Goal: Task Accomplishment & Management: Use online tool/utility

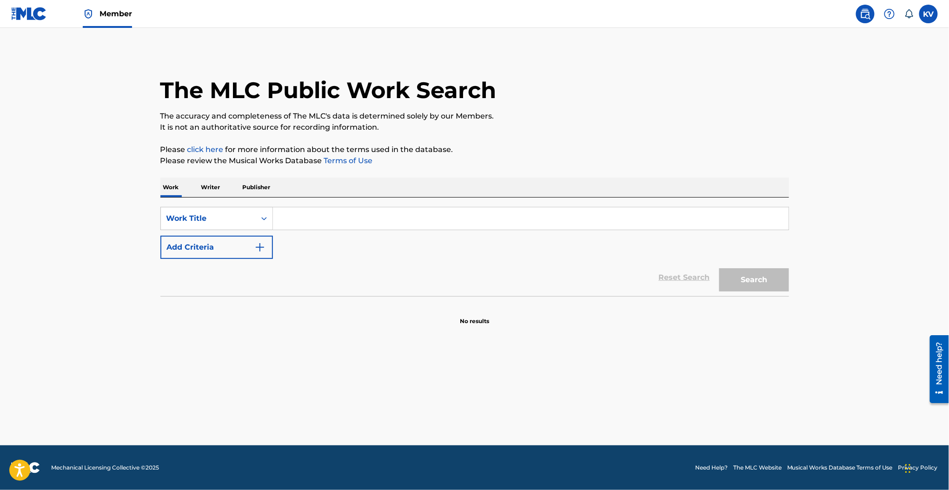
click at [381, 223] on input "Search Form" at bounding box center [531, 218] width 516 height 22
click at [252, 188] on p "Publisher" at bounding box center [256, 188] width 33 height 20
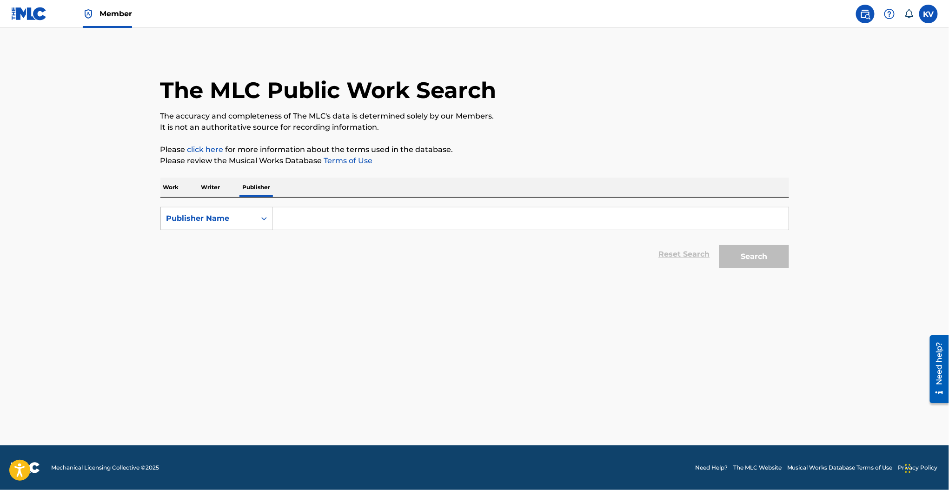
click at [326, 216] on input "Search Form" at bounding box center [531, 218] width 516 height 22
type input "drew's girl"
click at [751, 258] on button "Search" at bounding box center [754, 256] width 70 height 23
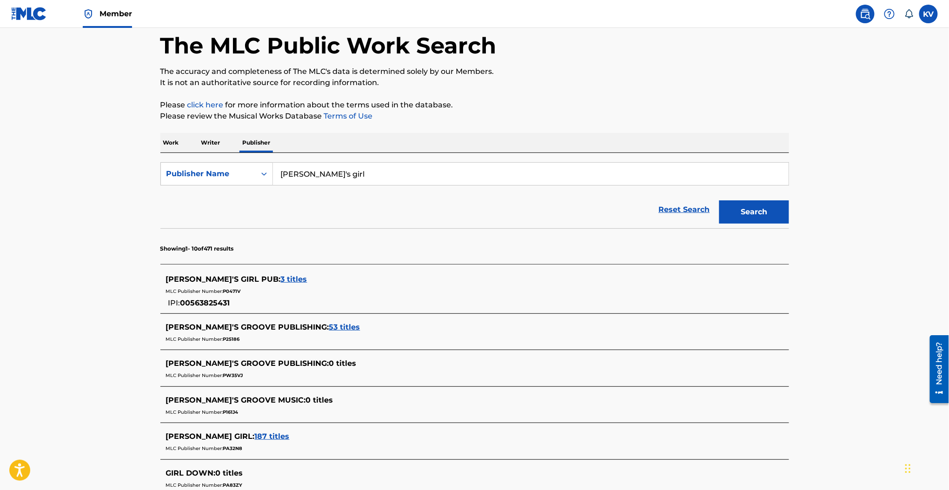
scroll to position [18, 0]
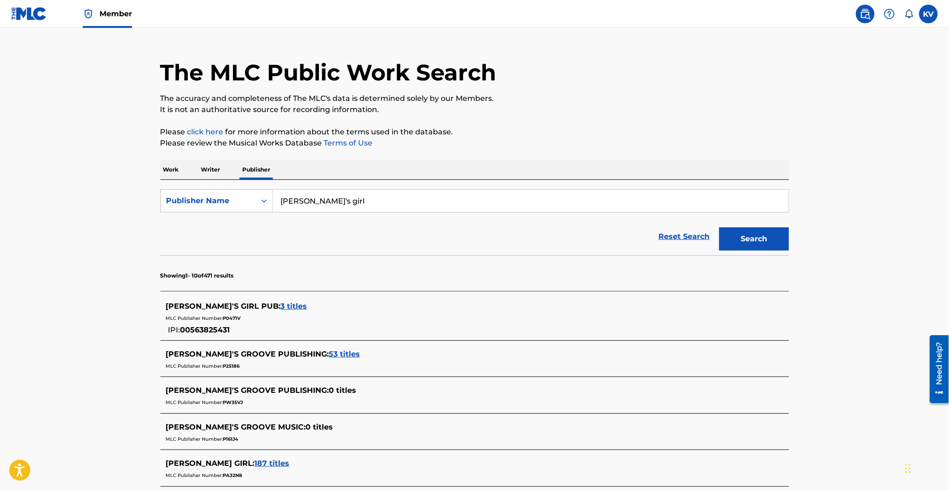
click at [281, 305] on span "3 titles" at bounding box center [294, 306] width 27 height 9
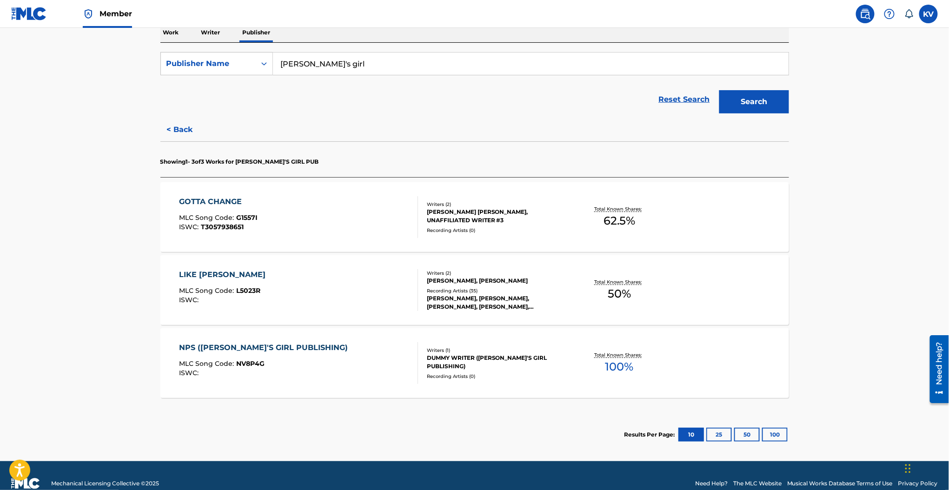
scroll to position [154, 0]
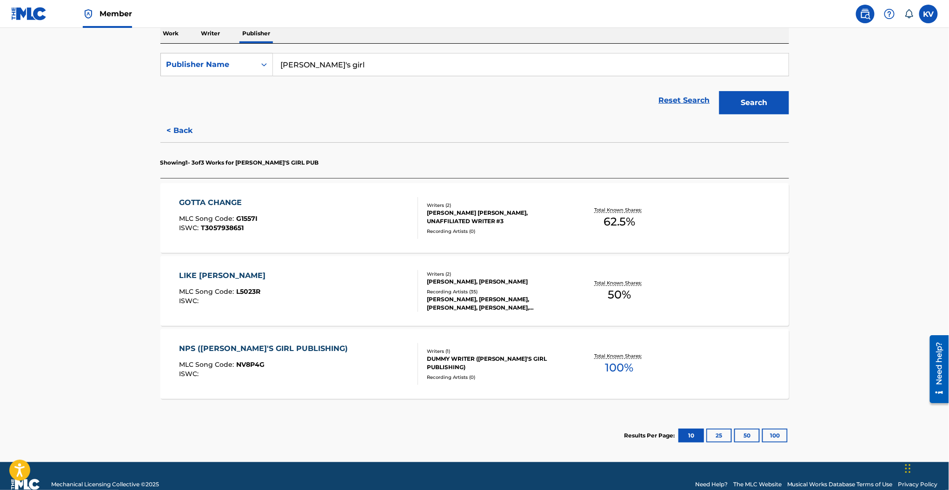
click at [263, 348] on div "NPS (DREW'S GIRL PUBLISHING)" at bounding box center [265, 348] width 173 height 11
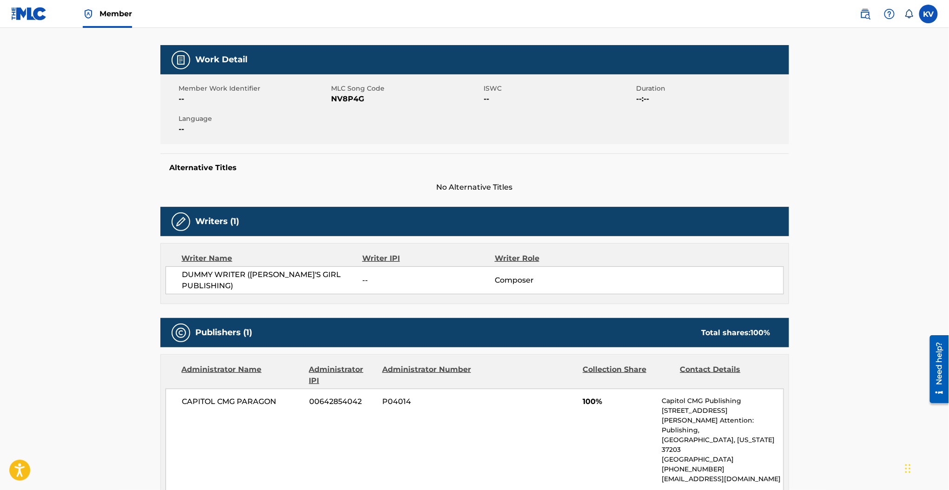
scroll to position [310, 0]
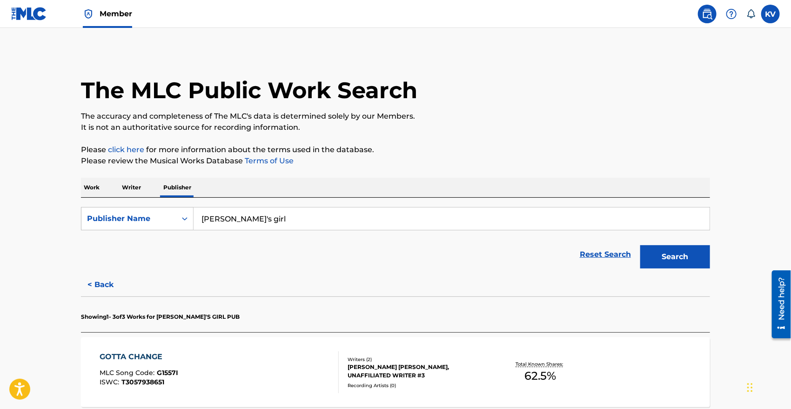
drag, startPoint x: 896, startPoint y: 29, endPoint x: 521, endPoint y: 255, distance: 438.1
click at [521, 255] on div "Reset Search Search" at bounding box center [395, 254] width 629 height 37
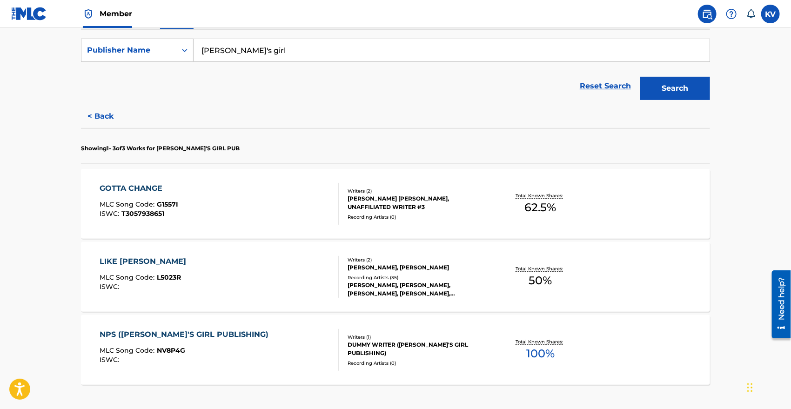
scroll to position [168, 0]
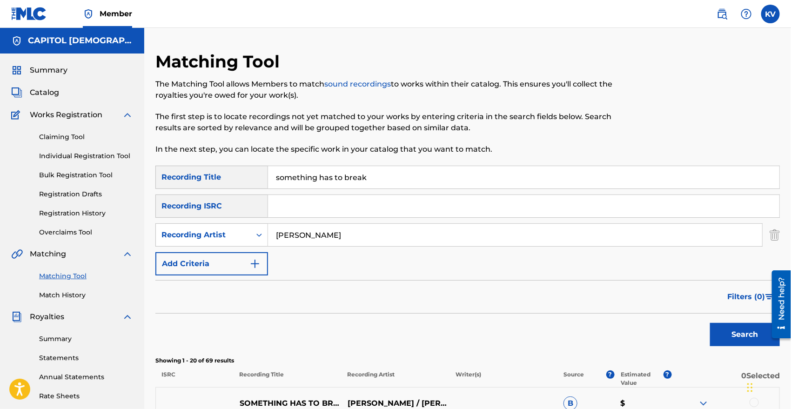
drag, startPoint x: 377, startPoint y: 182, endPoint x: 267, endPoint y: 169, distance: 111.0
click at [267, 169] on div "SearchWithCriteria16728611-12a2-4c81-a089-c39ab6834cd8 Recording Title somethin…" at bounding box center [467, 177] width 624 height 23
type input "grace"
click at [710, 323] on button "Search" at bounding box center [745, 334] width 70 height 23
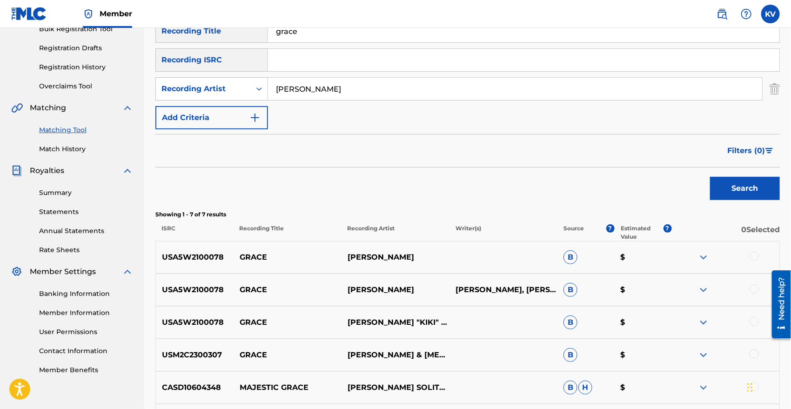
scroll to position [146, 0]
drag, startPoint x: 163, startPoint y: 354, endPoint x: 222, endPoint y: 357, distance: 59.1
click at [222, 357] on p "USM2C2300307" at bounding box center [194, 355] width 77 height 11
copy p "USM2C2300307"
click at [774, 90] on img "Search Form" at bounding box center [774, 89] width 10 height 23
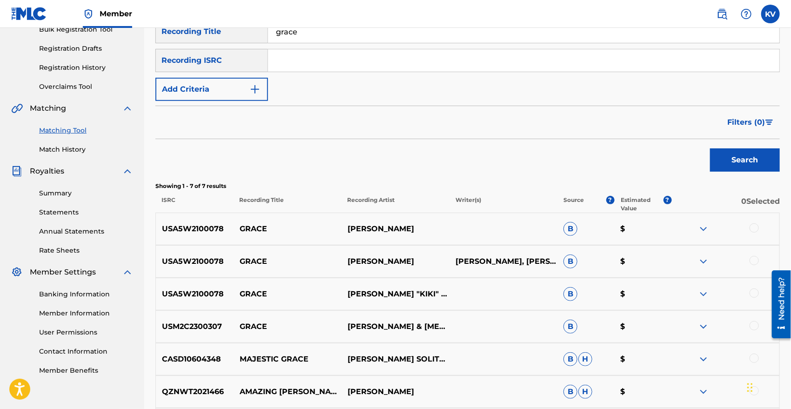
click at [295, 64] on input "Search Form" at bounding box center [523, 60] width 511 height 22
paste input "USM2C2300307"
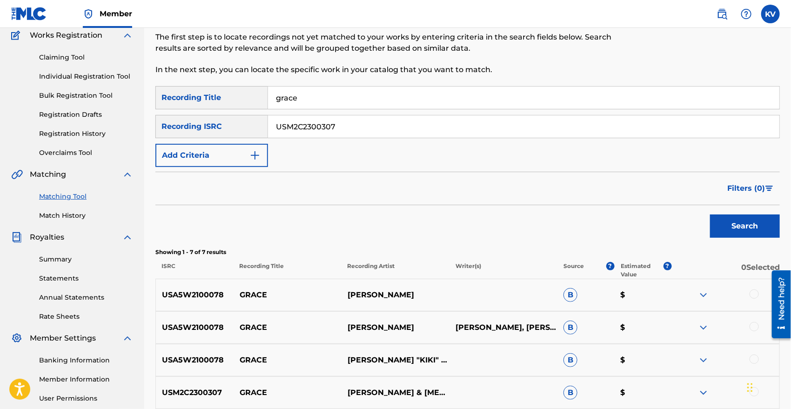
type input "USM2C2300307"
drag, startPoint x: 303, startPoint y: 95, endPoint x: 224, endPoint y: 100, distance: 78.7
click at [224, 100] on div "SearchWithCriteria16728611-12a2-4c81-a089-c39ab6834cd8 Recording Title grace" at bounding box center [467, 97] width 624 height 23
click at [742, 232] on button "Search" at bounding box center [745, 225] width 70 height 23
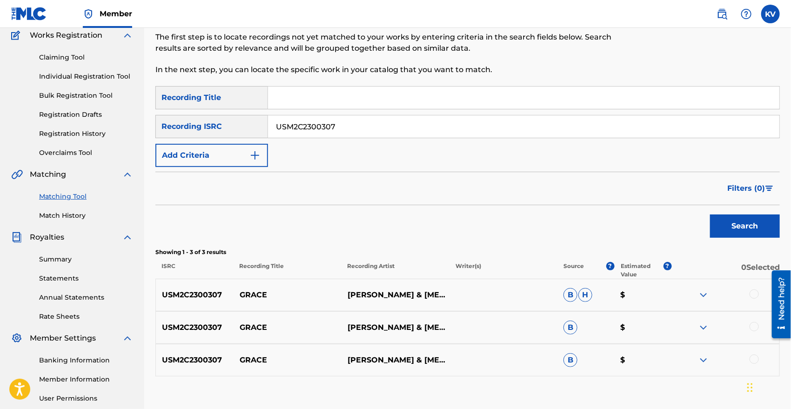
drag, startPoint x: 345, startPoint y: 129, endPoint x: 192, endPoint y: 109, distance: 154.3
click at [192, 109] on div "SearchWithCriteria16728611-12a2-4c81-a089-c39ab6834cd8 Recording Title SearchWi…" at bounding box center [467, 126] width 624 height 81
click at [240, 159] on button "Add Criteria" at bounding box center [211, 155] width 113 height 23
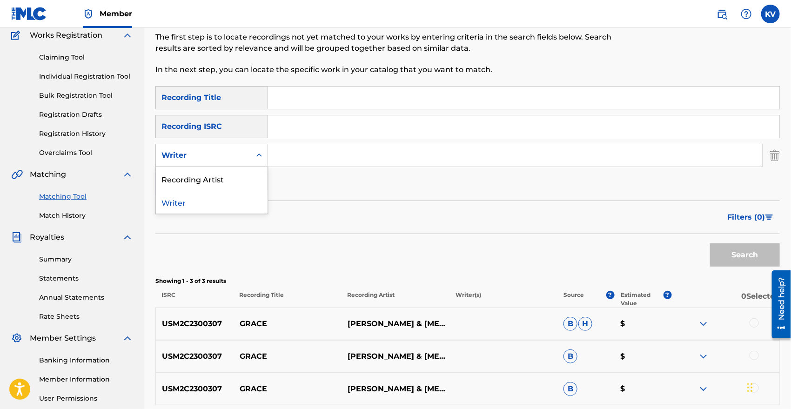
click at [246, 156] on div "Writer" at bounding box center [203, 155] width 95 height 18
click at [234, 168] on div "Recording Artist" at bounding box center [212, 178] width 112 height 23
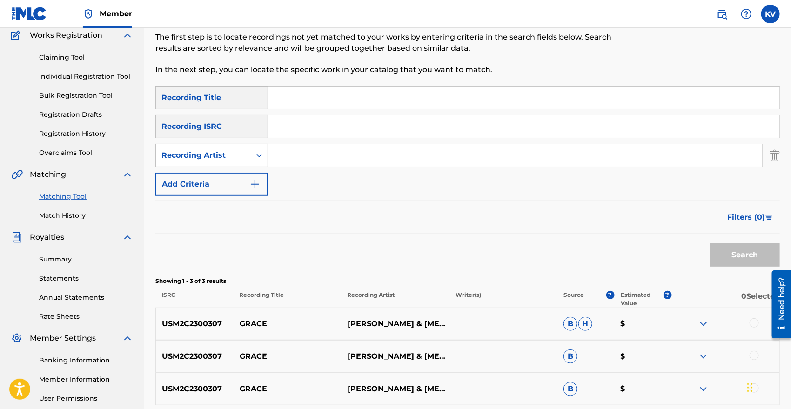
click at [315, 163] on input "Search Form" at bounding box center [515, 155] width 494 height 22
type input "kierra sheard"
click at [710, 243] on button "Search" at bounding box center [745, 254] width 70 height 23
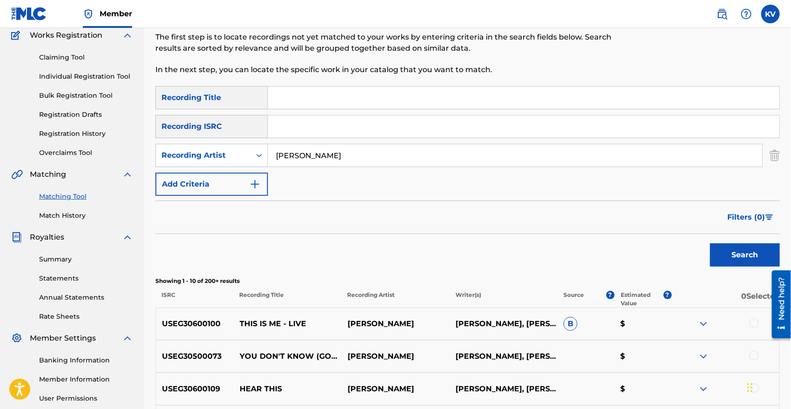
click at [754, 218] on span "Filters ( 0 )" at bounding box center [746, 217] width 38 height 11
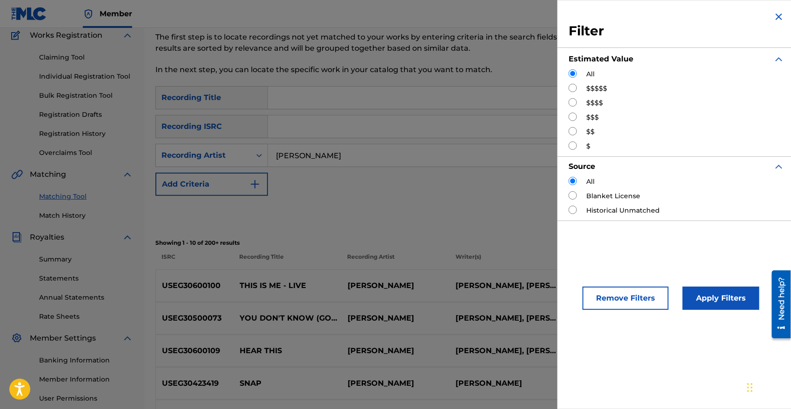
click at [584, 92] on div "$$$$$" at bounding box center [676, 89] width 216 height 10
click at [572, 88] on input "Search Form" at bounding box center [572, 88] width 8 height 8
radio input "true"
click at [724, 301] on button "Apply Filters" at bounding box center [720, 297] width 77 height 23
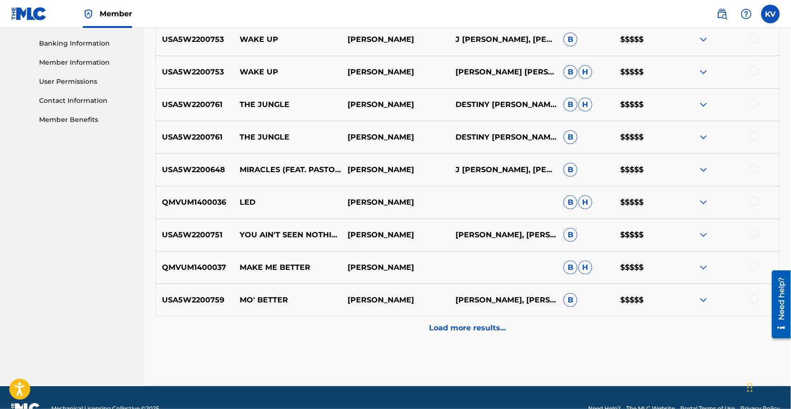
scroll to position [418, 0]
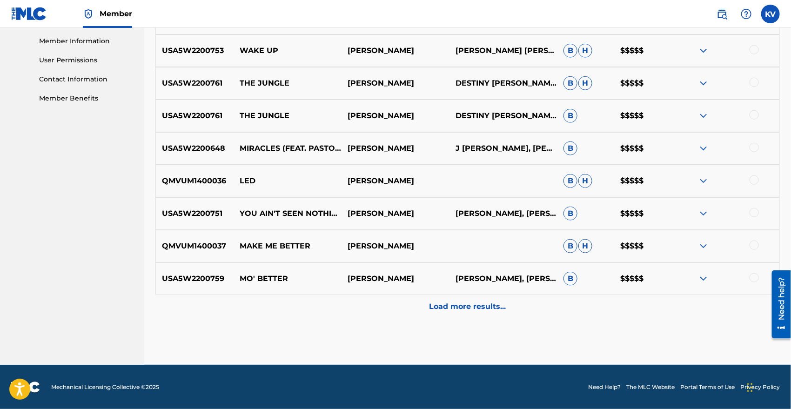
click at [458, 301] on p "Load more results..." at bounding box center [467, 306] width 77 height 11
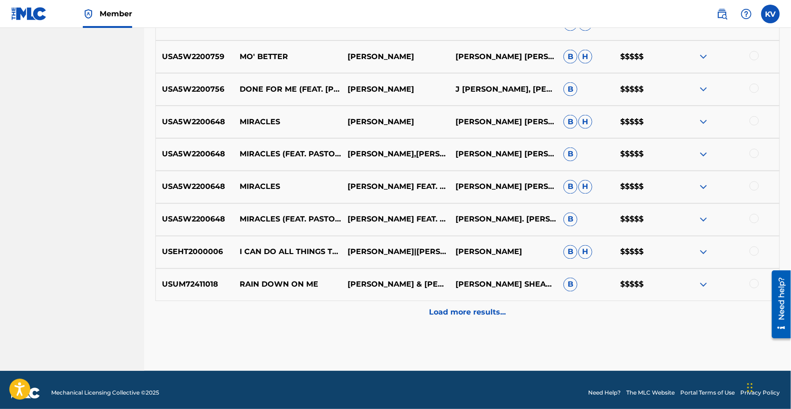
scroll to position [744, 0]
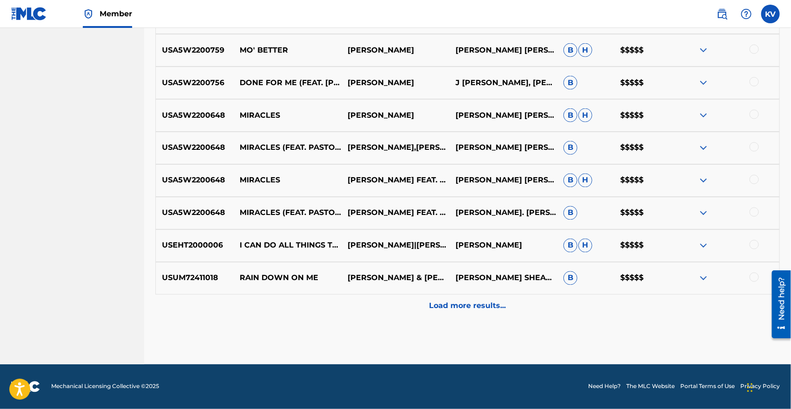
click at [458, 300] on p "Load more results..." at bounding box center [467, 305] width 77 height 11
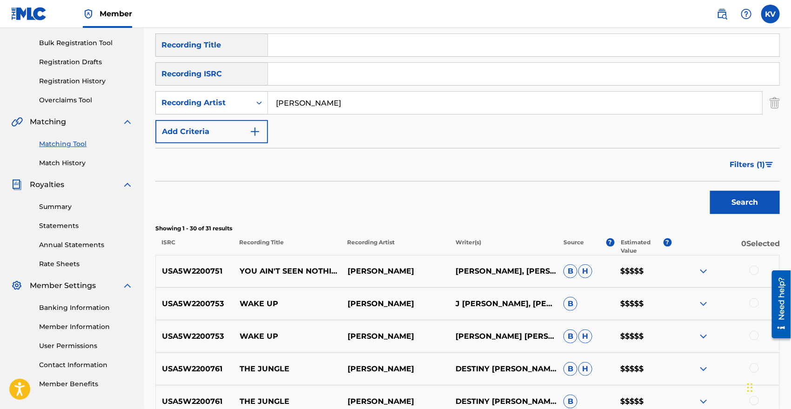
scroll to position [132, 0]
click at [755, 160] on span "Filters ( 1 )" at bounding box center [746, 164] width 35 height 11
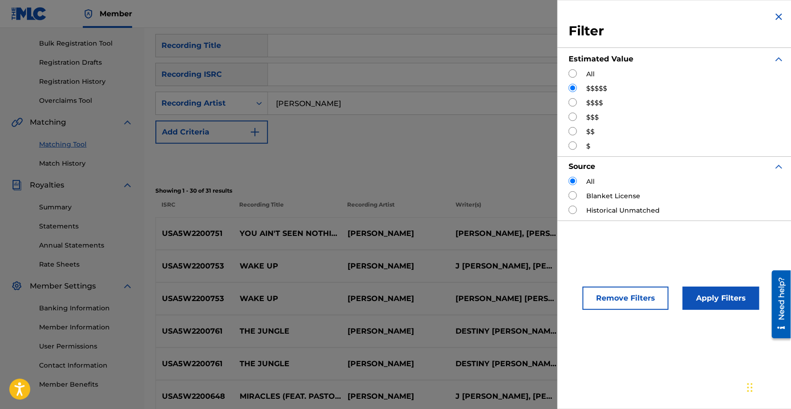
click at [524, 157] on div "Search" at bounding box center [467, 162] width 624 height 37
click at [773, 17] on img "Search Form" at bounding box center [778, 16] width 11 height 11
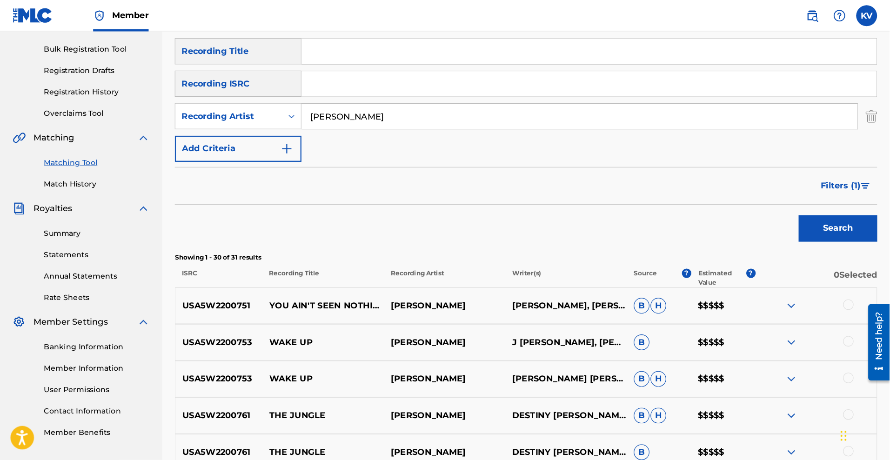
scroll to position [132, 0]
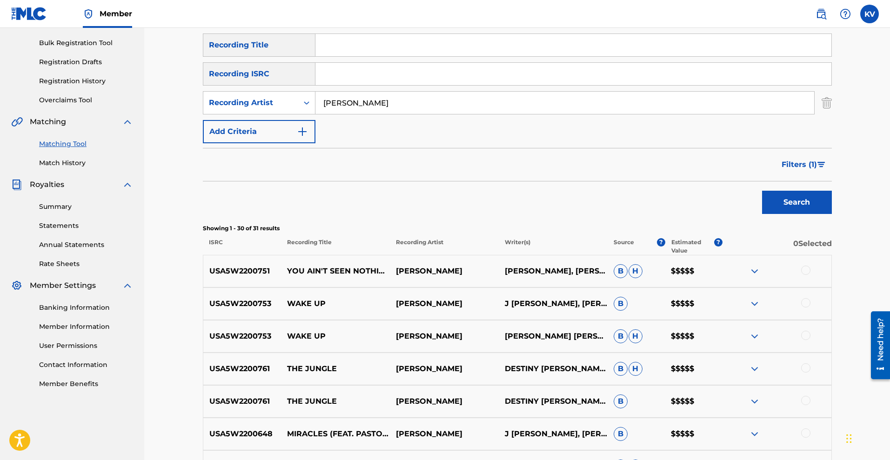
drag, startPoint x: 779, startPoint y: 3, endPoint x: 494, endPoint y: 205, distance: 349.6
click at [494, 205] on div "Search" at bounding box center [517, 199] width 629 height 37
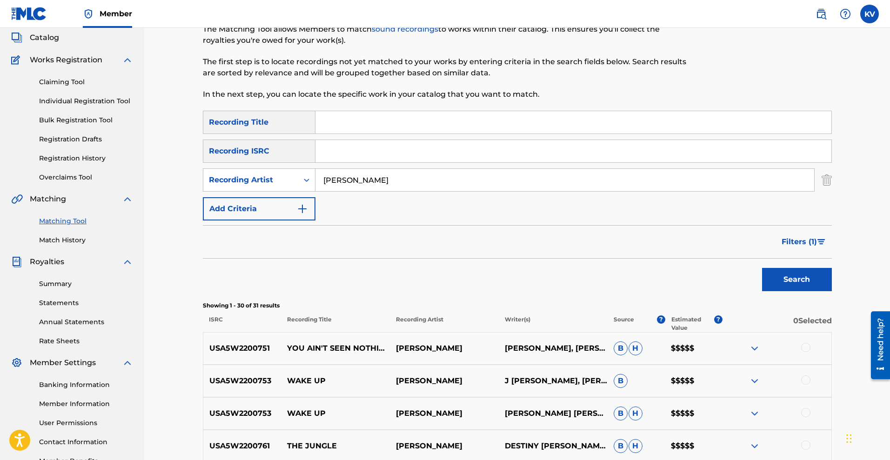
scroll to position [0, 0]
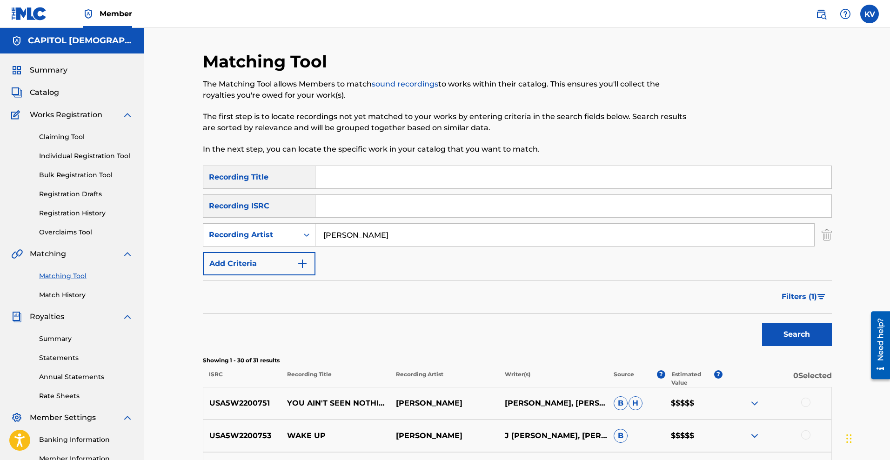
click at [790, 293] on span "Filters ( 1 )" at bounding box center [798, 296] width 35 height 11
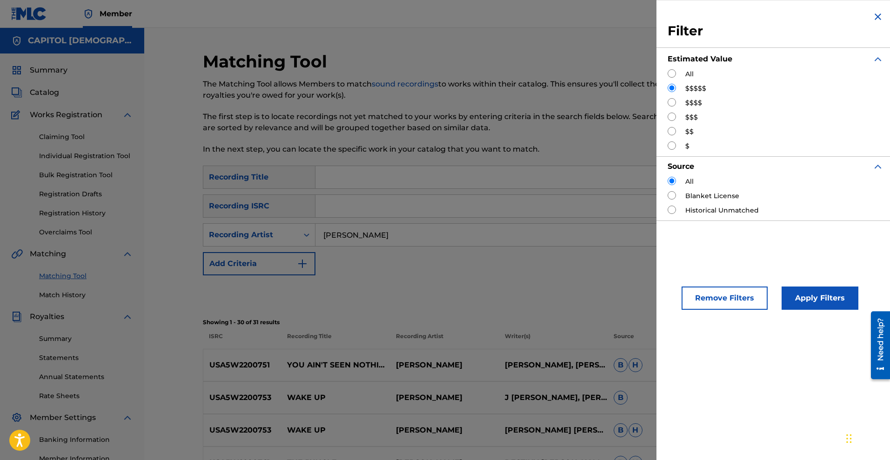
click at [673, 102] on input "Search Form" at bounding box center [671, 102] width 8 height 8
radio input "true"
click at [790, 299] on button "Apply Filters" at bounding box center [819, 297] width 77 height 23
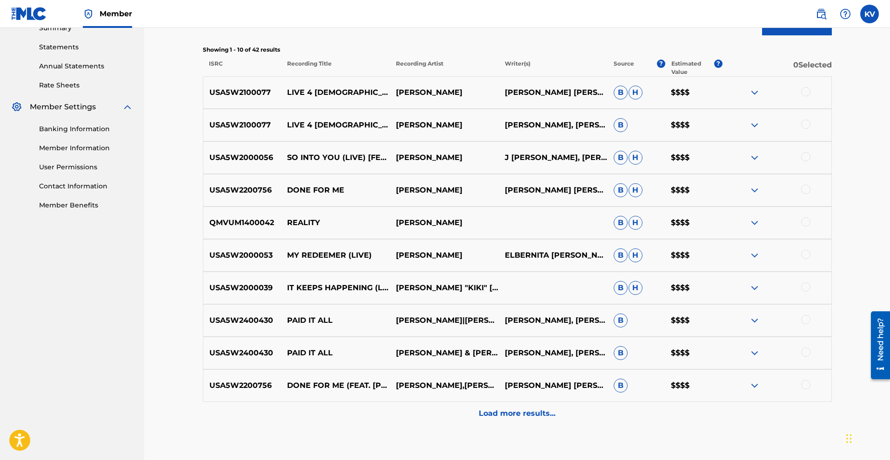
scroll to position [312, 0]
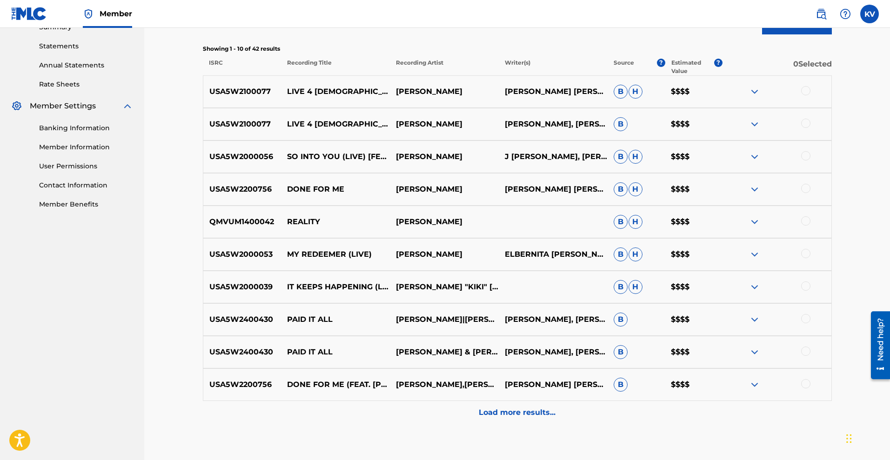
click at [508, 408] on p "Load more results..." at bounding box center [516, 412] width 77 height 11
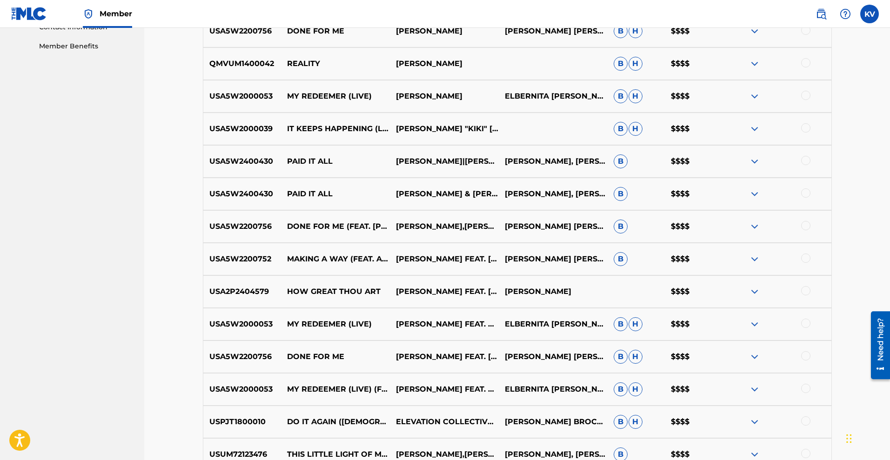
scroll to position [470, 0]
drag, startPoint x: 210, startPoint y: 289, endPoint x: 271, endPoint y: 290, distance: 61.4
click at [271, 290] on p "USA2P2404579" at bounding box center [242, 291] width 78 height 11
copy p "USA2P2404579"
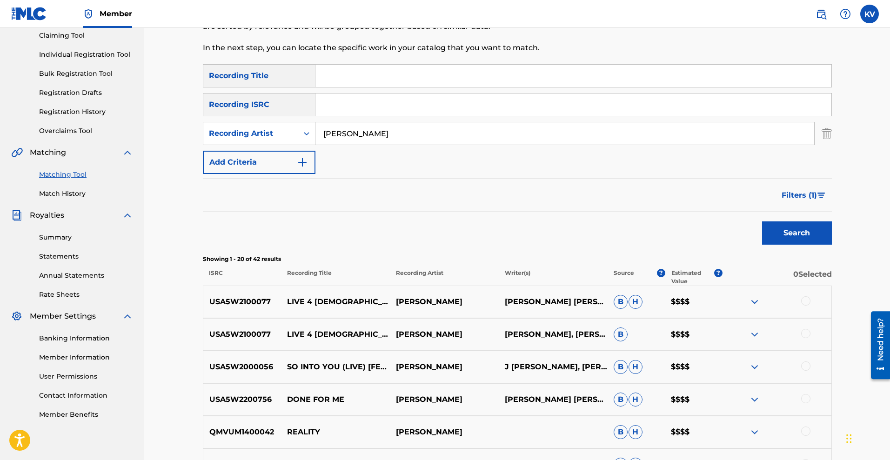
scroll to position [0, 0]
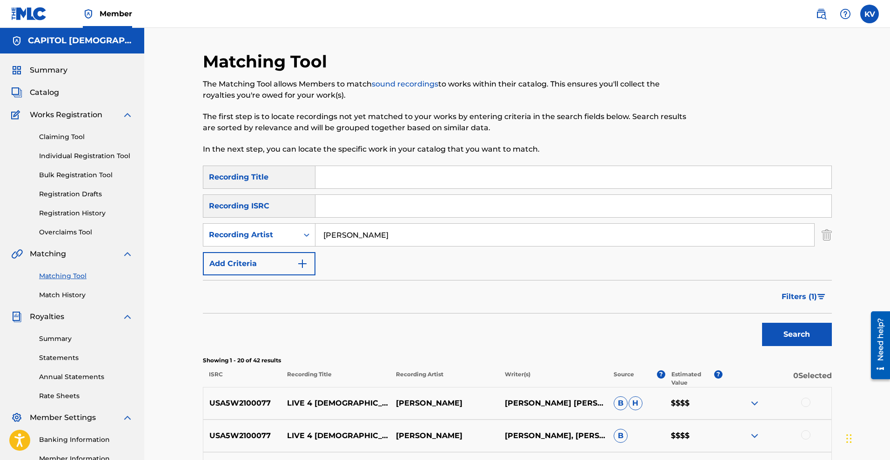
click at [790, 297] on span "Filters ( 1 )" at bounding box center [798, 296] width 35 height 11
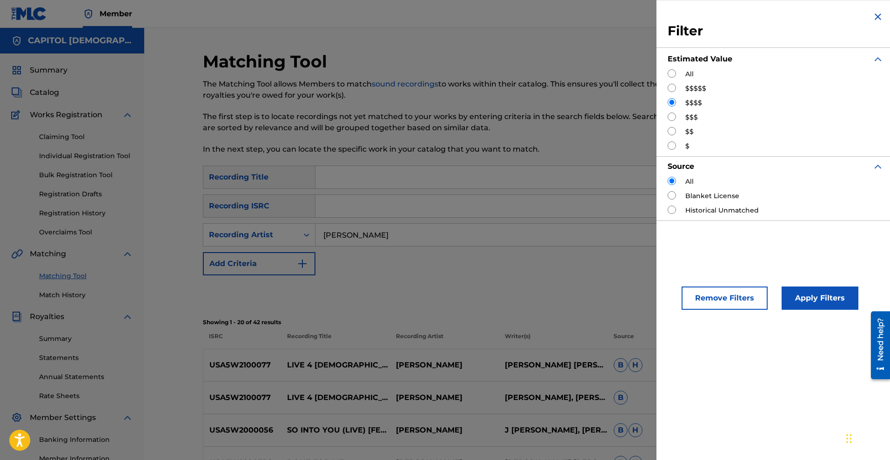
click at [740, 302] on button "Remove Filters" at bounding box center [724, 297] width 86 height 23
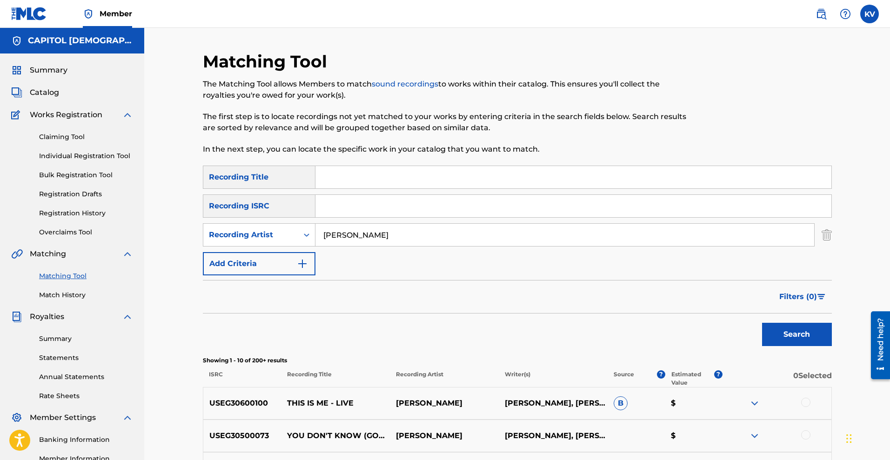
click at [790, 237] on img "Search Form" at bounding box center [826, 234] width 10 height 23
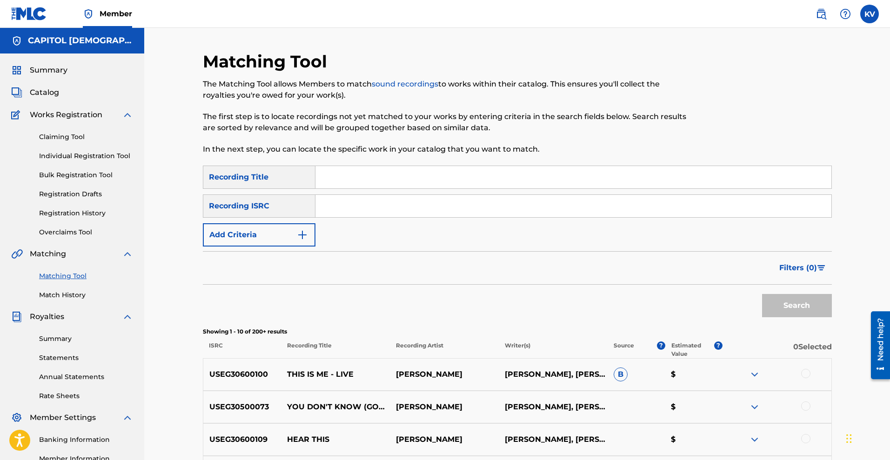
click at [441, 198] on input "Search Form" at bounding box center [573, 206] width 516 height 22
paste input "USA2P2404579"
type input "USA2P2404579"
click at [790, 302] on button "Search" at bounding box center [797, 305] width 70 height 23
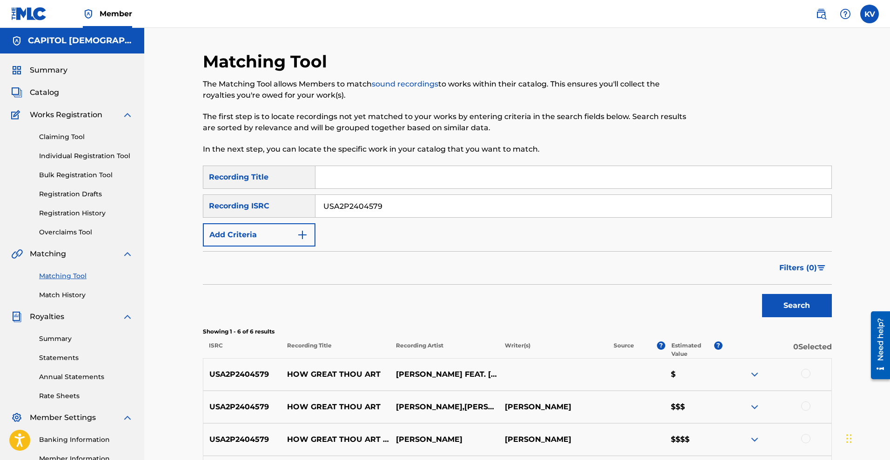
scroll to position [185, 0]
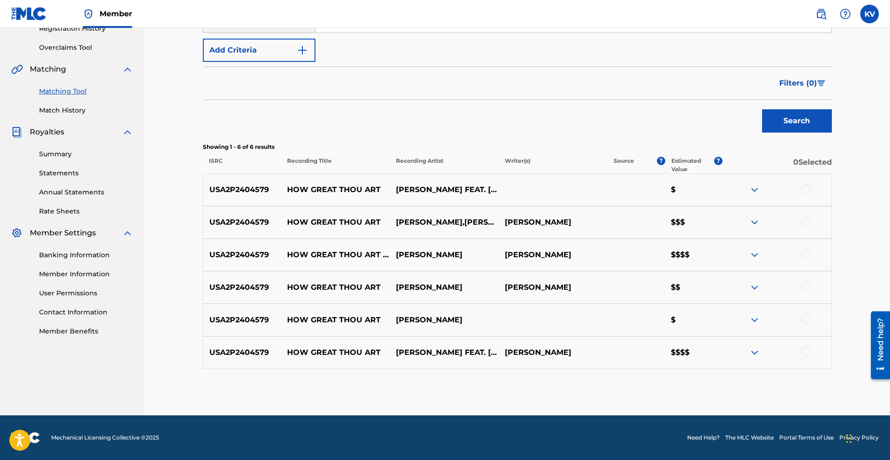
click at [790, 189] on div at bounding box center [805, 188] width 9 height 9
click at [790, 220] on div at bounding box center [805, 221] width 9 height 9
click at [790, 249] on div at bounding box center [805, 253] width 9 height 9
click at [790, 286] on div at bounding box center [805, 286] width 9 height 9
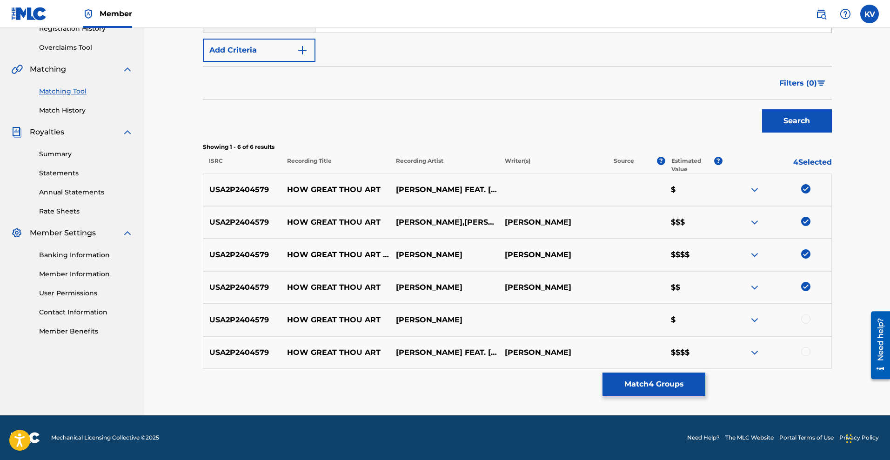
click at [790, 320] on div at bounding box center [805, 318] width 9 height 9
click at [790, 347] on div at bounding box center [805, 351] width 9 height 9
click at [666, 385] on button "Match 6 Groups" at bounding box center [653, 383] width 103 height 23
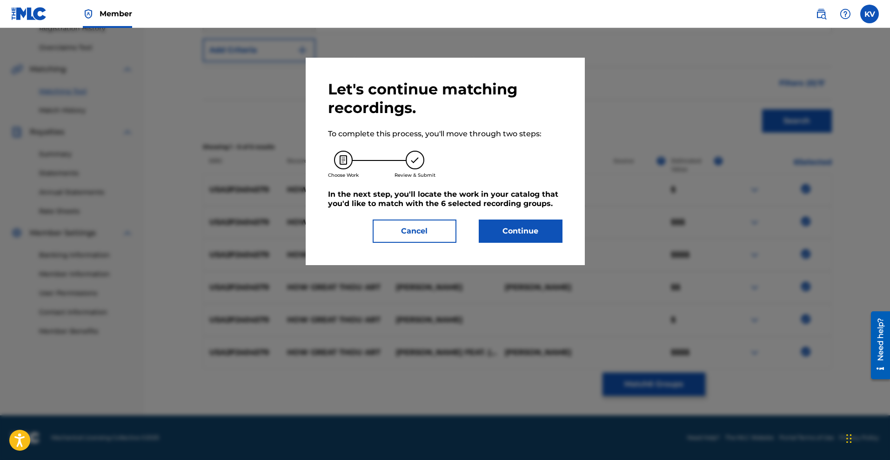
click at [504, 233] on button "Continue" at bounding box center [520, 230] width 84 height 23
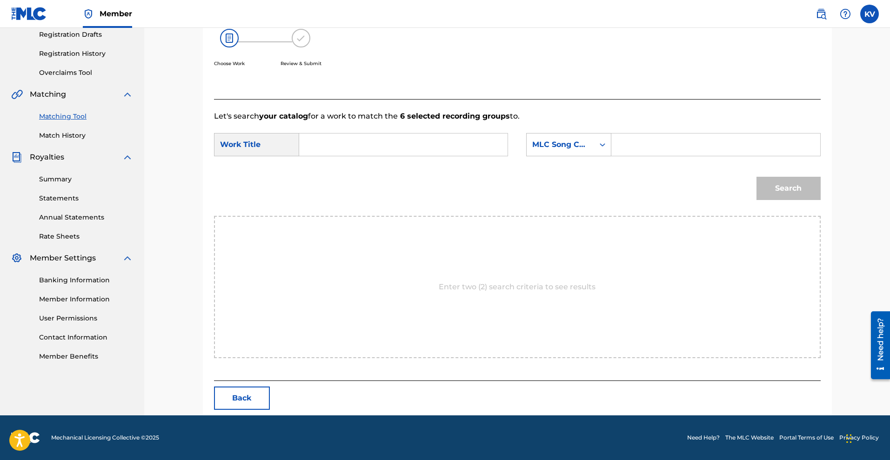
click at [372, 139] on input "Search Form" at bounding box center [403, 144] width 193 height 22
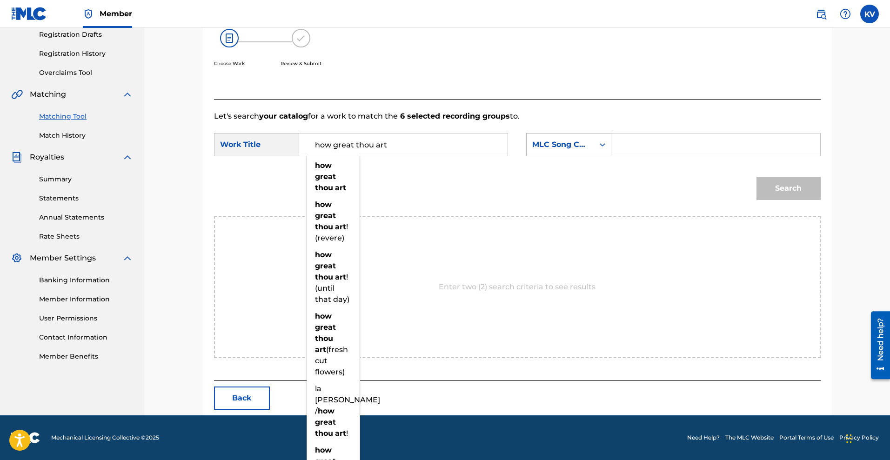
type input "how great thou art"
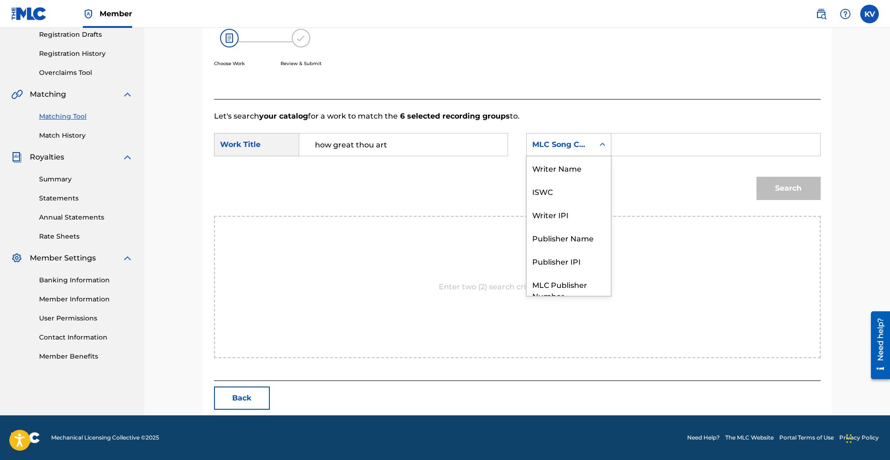
click at [577, 151] on div "MLC Song Code" at bounding box center [559, 145] width 67 height 18
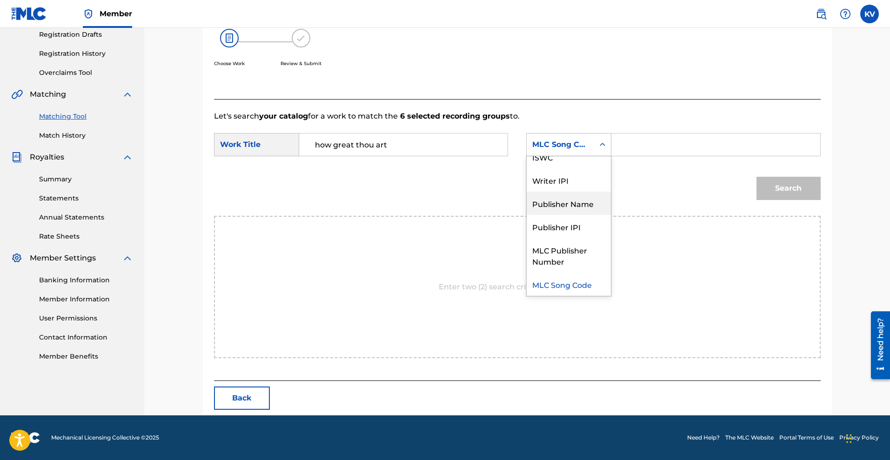
scroll to position [0, 0]
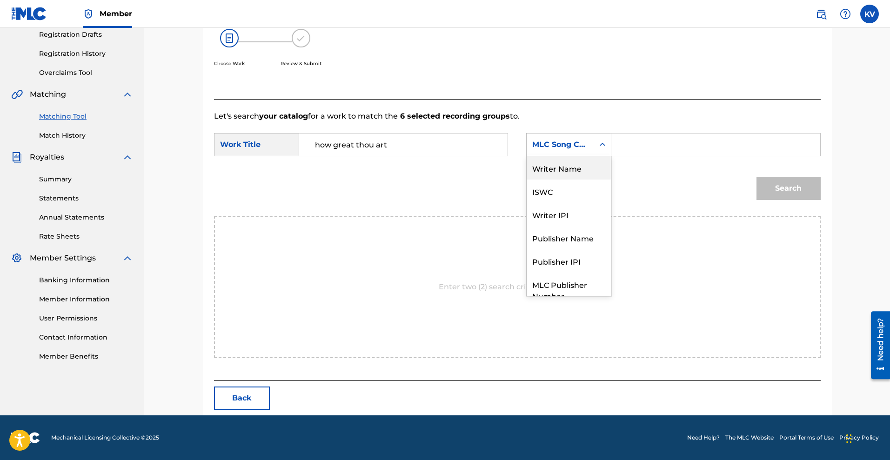
click at [563, 170] on div "Writer Name" at bounding box center [568, 167] width 84 height 23
click at [657, 144] on input "Search Form" at bounding box center [715, 144] width 193 height 22
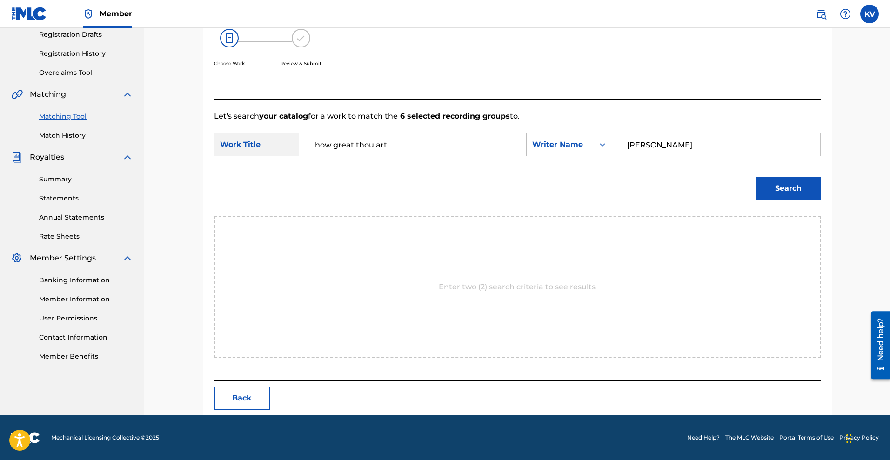
type input "hine"
click at [790, 180] on button "Search" at bounding box center [788, 188] width 64 height 23
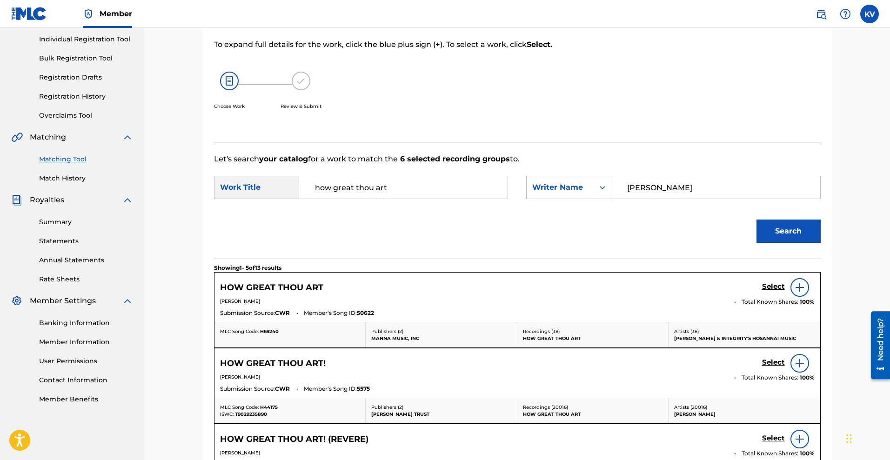
scroll to position [159, 0]
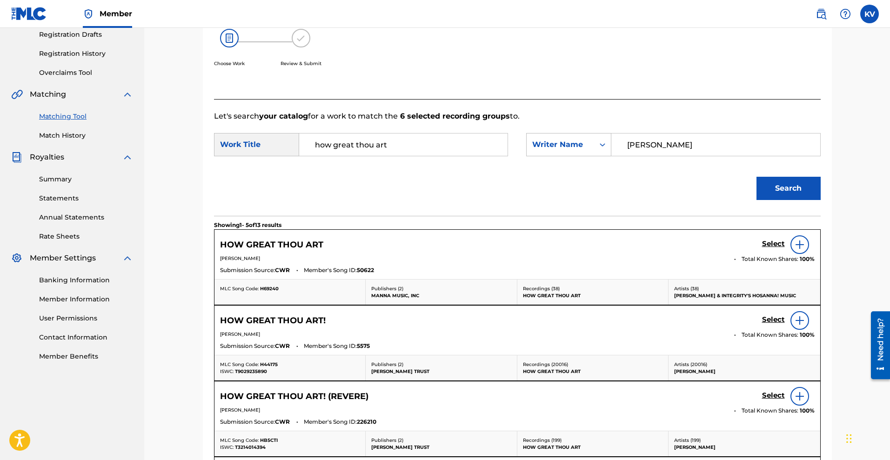
click at [770, 238] on div "Select" at bounding box center [788, 244] width 53 height 19
click at [775, 245] on h5 "Select" at bounding box center [773, 243] width 23 height 9
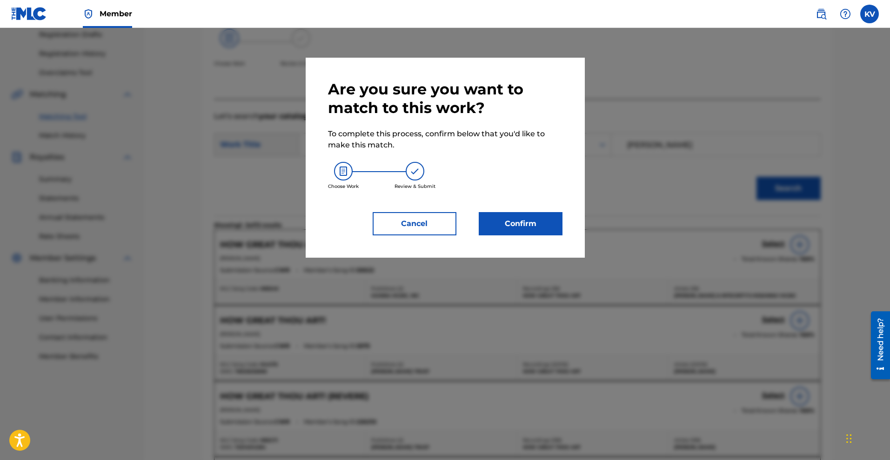
click at [523, 225] on button "Confirm" at bounding box center [520, 223] width 84 height 23
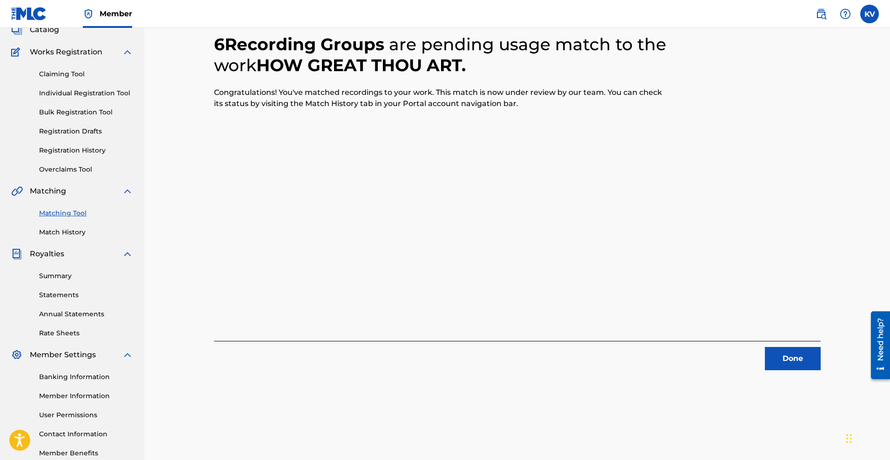
scroll to position [54, 0]
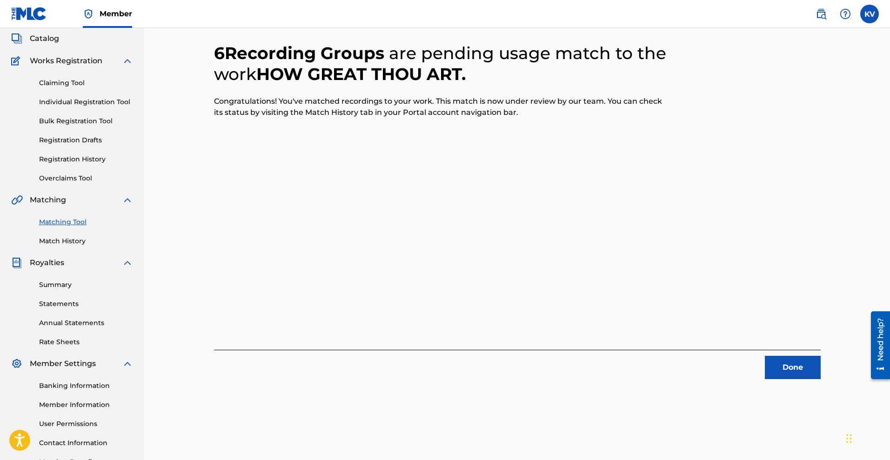
click at [786, 369] on button "Done" at bounding box center [792, 367] width 56 height 23
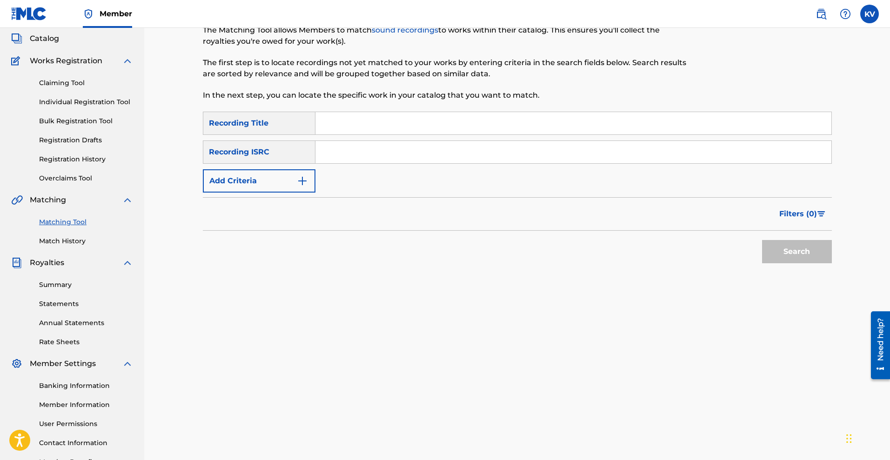
click at [303, 182] on img "Search Form" at bounding box center [302, 180] width 11 height 11
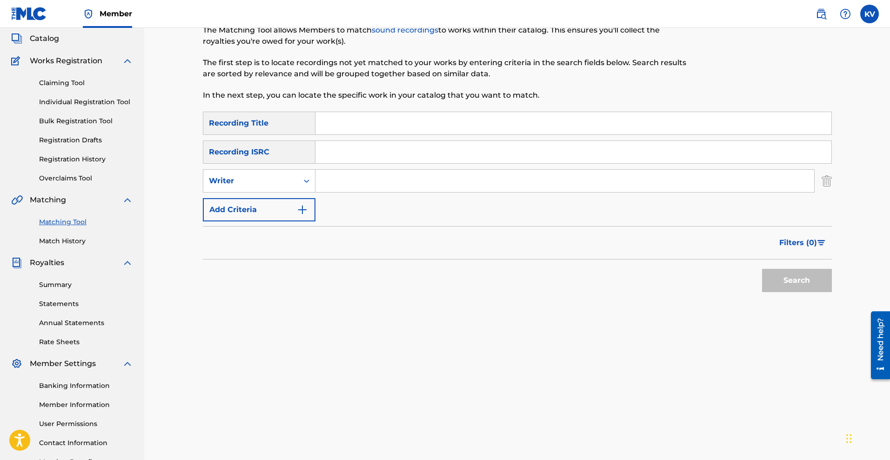
click at [352, 177] on input "Search Form" at bounding box center [564, 181] width 498 height 22
type input "kierra sheard"
click at [762, 269] on button "Search" at bounding box center [797, 280] width 70 height 23
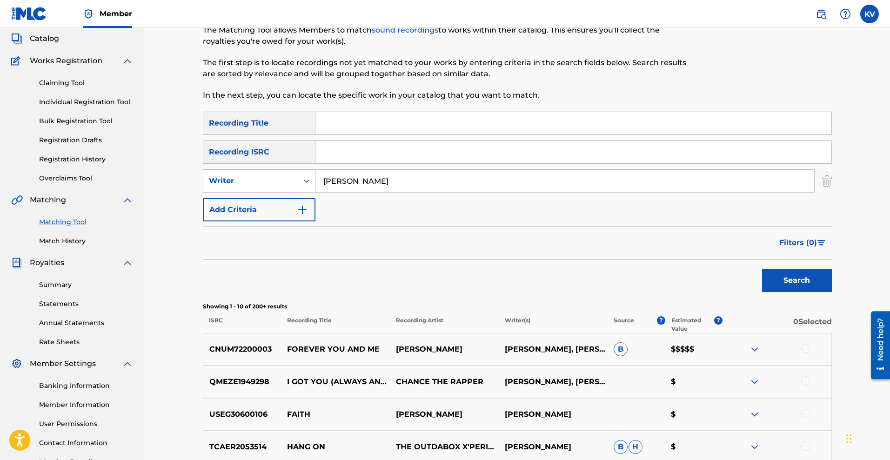
click at [790, 247] on span "Filters ( 0 )" at bounding box center [798, 242] width 38 height 11
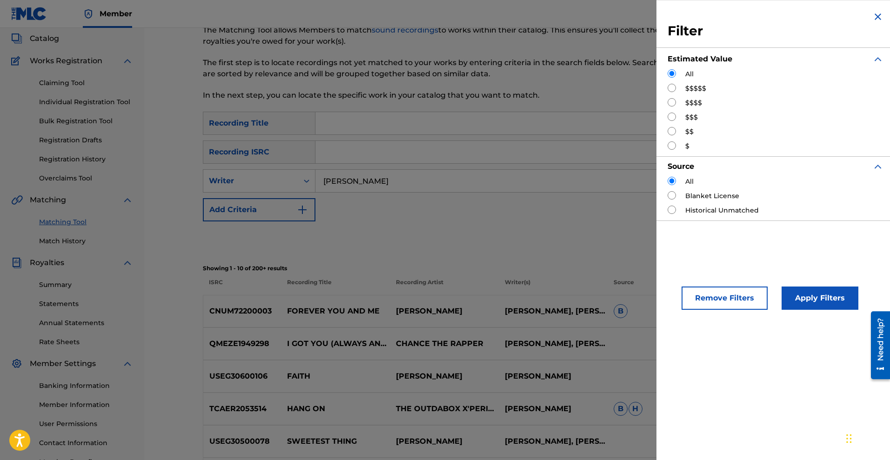
click at [671, 87] on input "Search Form" at bounding box center [671, 88] width 8 height 8
radio input "true"
click at [790, 296] on button "Apply Filters" at bounding box center [819, 297] width 77 height 23
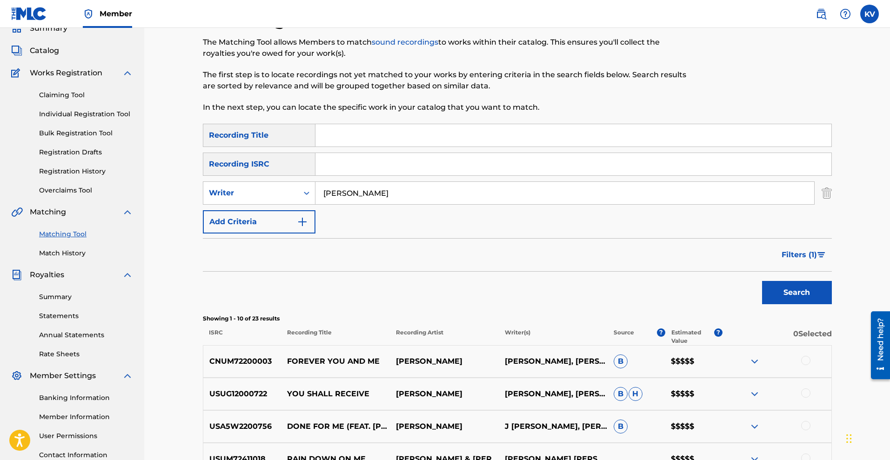
scroll to position [38, 0]
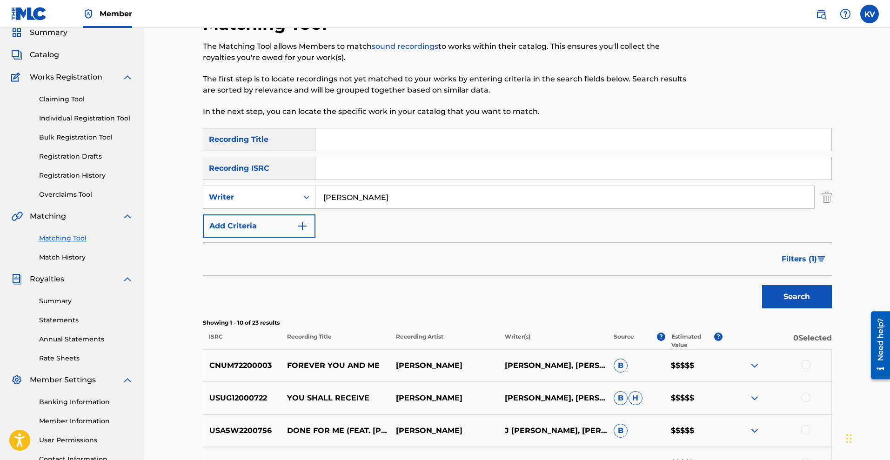
click at [790, 199] on img "Search Form" at bounding box center [826, 197] width 10 height 23
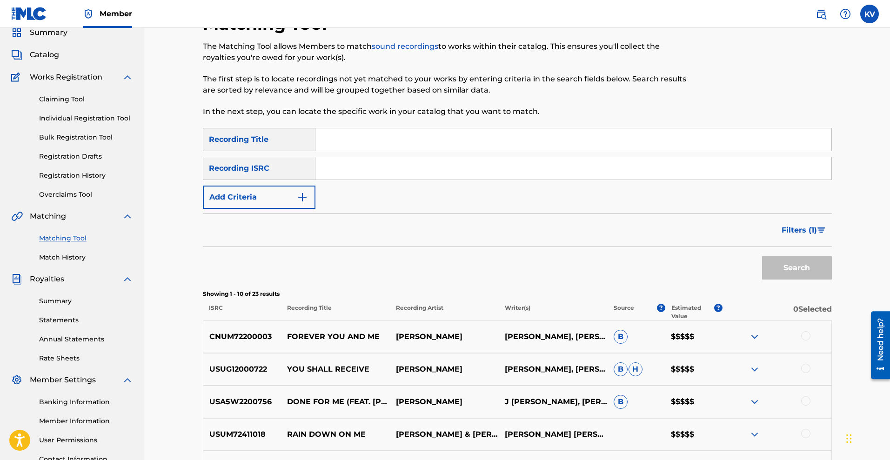
click at [293, 201] on button "Add Criteria" at bounding box center [259, 197] width 113 height 23
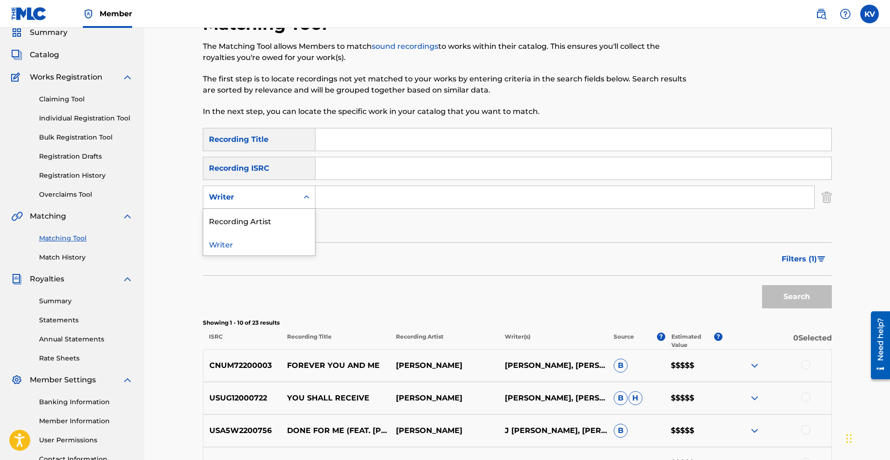
click at [293, 201] on div "Writer" at bounding box center [250, 197] width 95 height 18
click at [283, 219] on div "Recording Artist" at bounding box center [259, 220] width 112 height 23
click at [341, 204] on input "Search Form" at bounding box center [564, 197] width 498 height 22
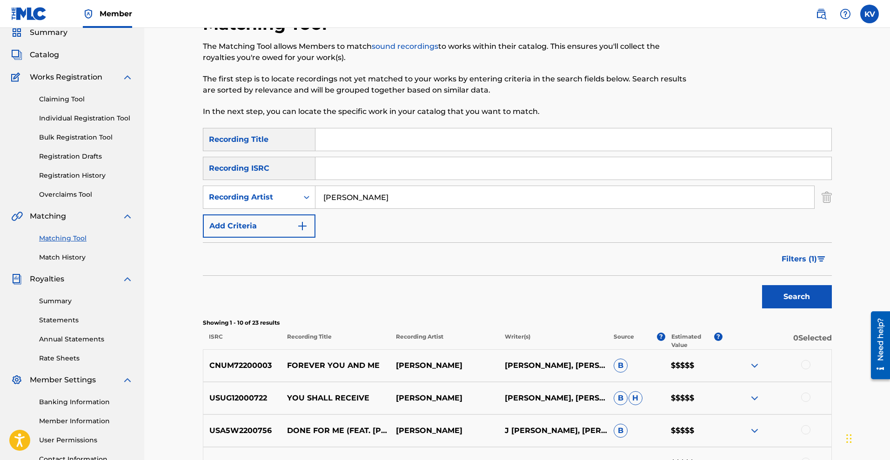
click at [762, 285] on button "Search" at bounding box center [797, 296] width 70 height 23
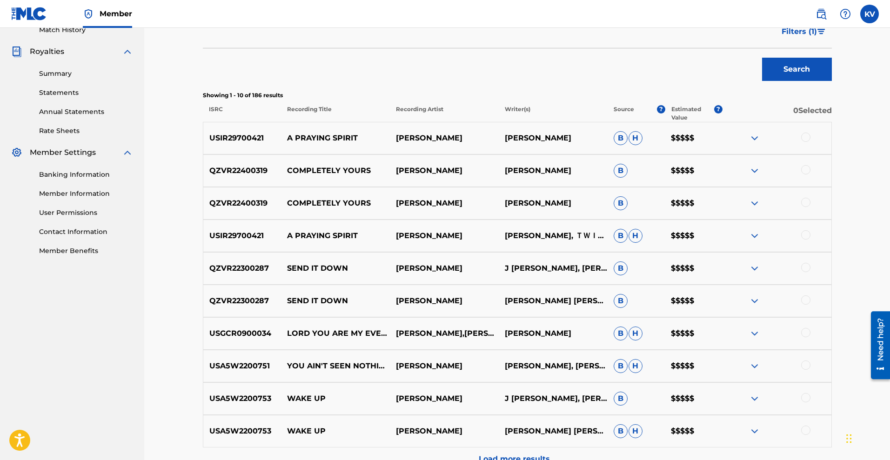
scroll to position [295, 0]
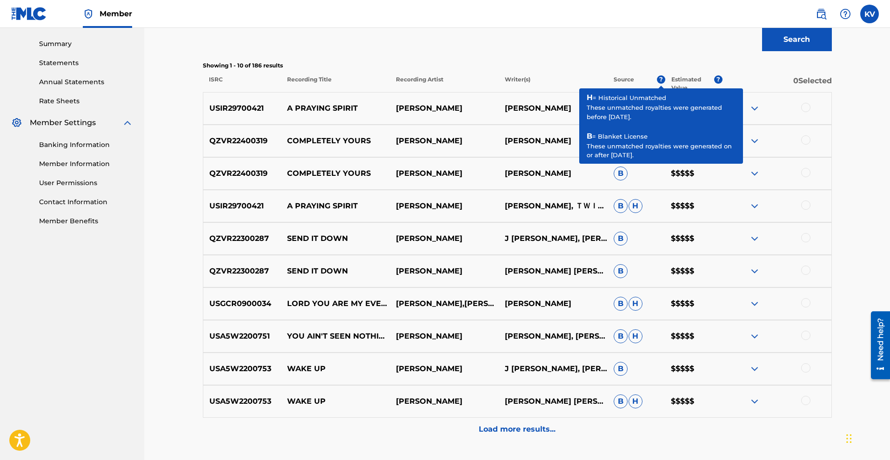
click at [790, 187] on div "Matching Tool The Matching Tool allows Members to match sound recordings to wor…" at bounding box center [516, 110] width 745 height 754
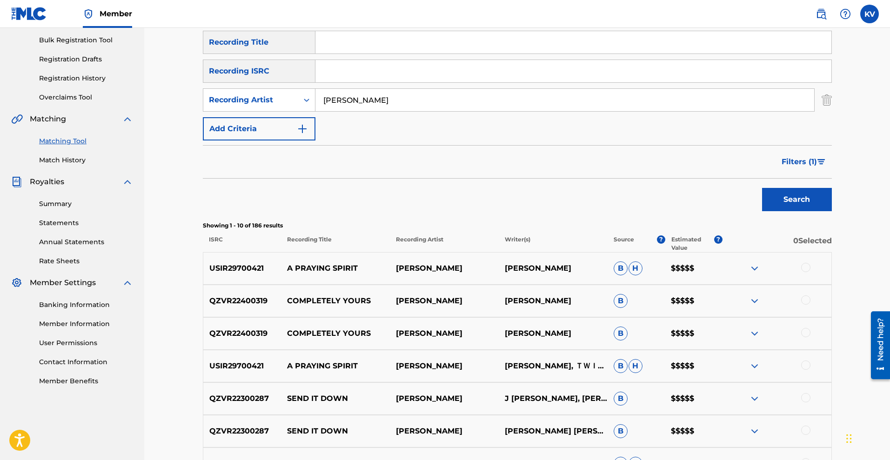
scroll to position [135, 0]
click at [787, 127] on div "SearchWithCriteria16728611-12a2-4c81-a089-c39ab6834cd8 Recording Title SearchWi…" at bounding box center [517, 85] width 629 height 110
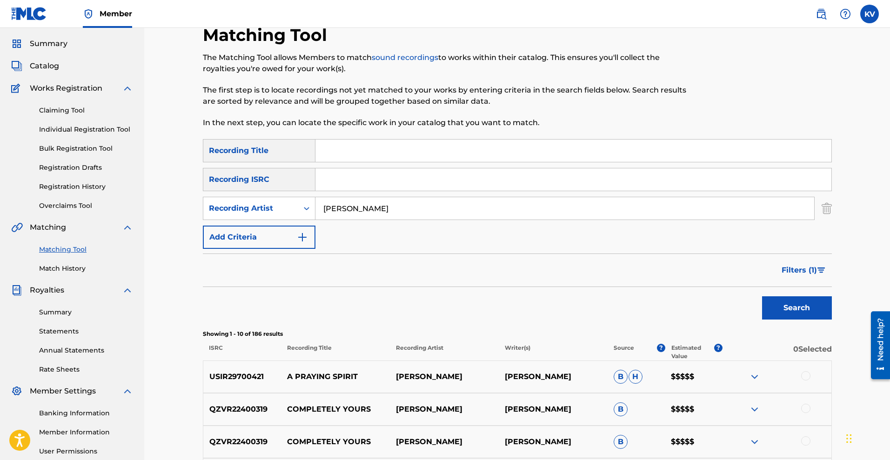
scroll to position [0, 0]
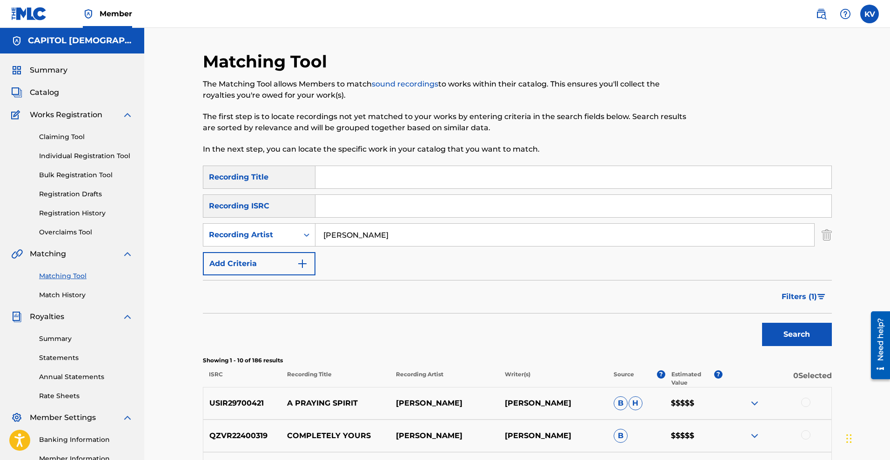
click at [409, 243] on input "karen clark sheard" at bounding box center [564, 235] width 498 height 22
type input "the clark sisters"
click at [790, 339] on button "Search" at bounding box center [797, 334] width 70 height 23
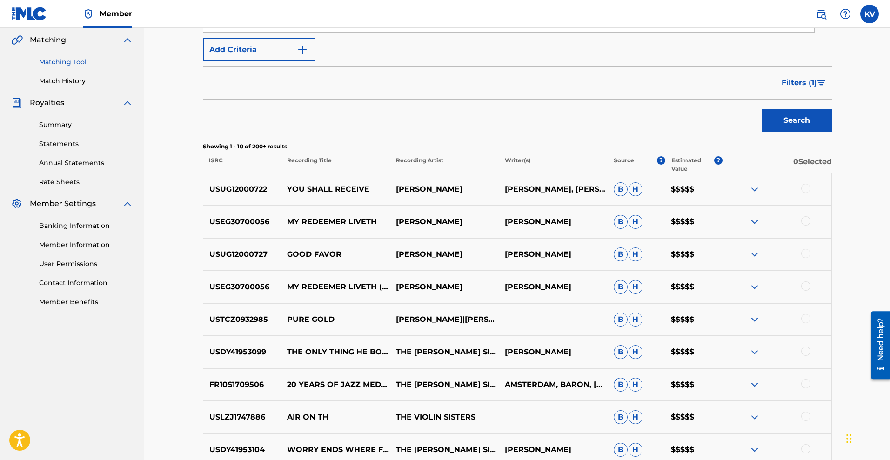
scroll to position [229, 0]
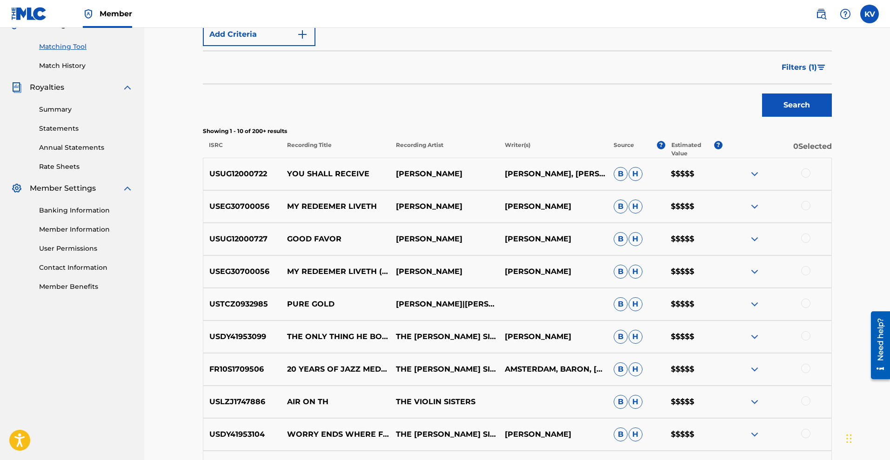
click at [630, 321] on div "USDY41953099 THE ONLY THING HE BOUGHT THE MORRISON SISTERS JOE ANDERS B H $$$$$" at bounding box center [517, 336] width 629 height 33
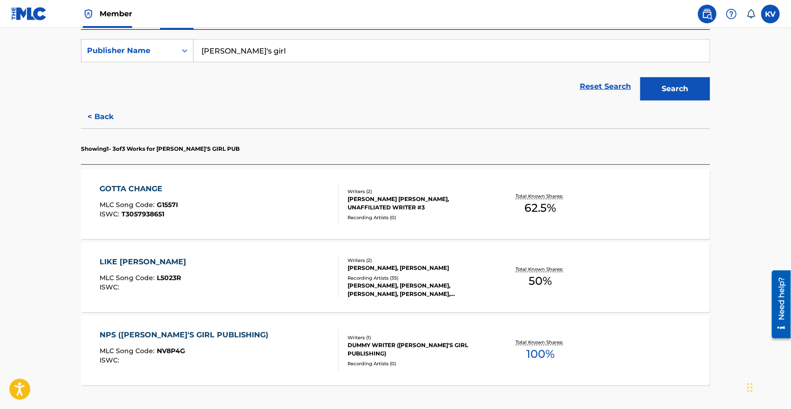
drag, startPoint x: 0, startPoint y: 0, endPoint x: 434, endPoint y: 184, distance: 471.1
click at [434, 184] on div "GOTTA CHANGE MLC Song Code : G1557I ISWC : T3057938651 Writers ( 2 ) PAUL SYLVE…" at bounding box center [395, 204] width 629 height 70
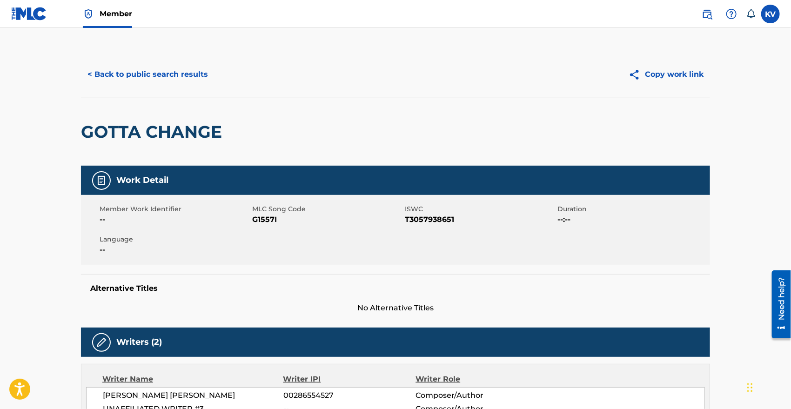
click at [138, 73] on button "< Back to public search results" at bounding box center [147, 74] width 133 height 23
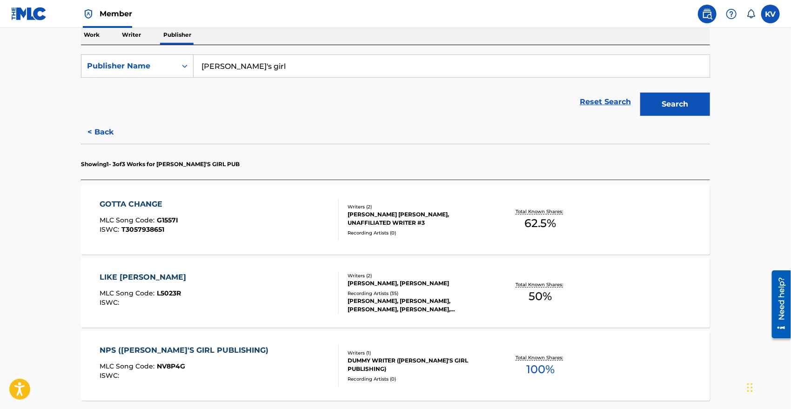
scroll to position [152, 0]
click at [108, 133] on button "< Back" at bounding box center [109, 132] width 56 height 23
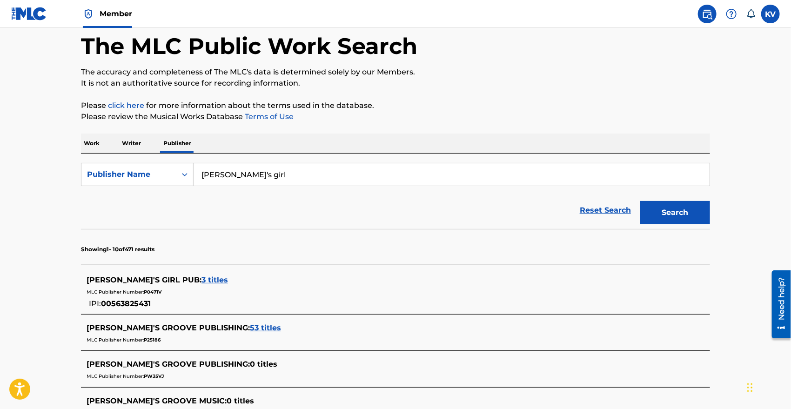
scroll to position [0, 0]
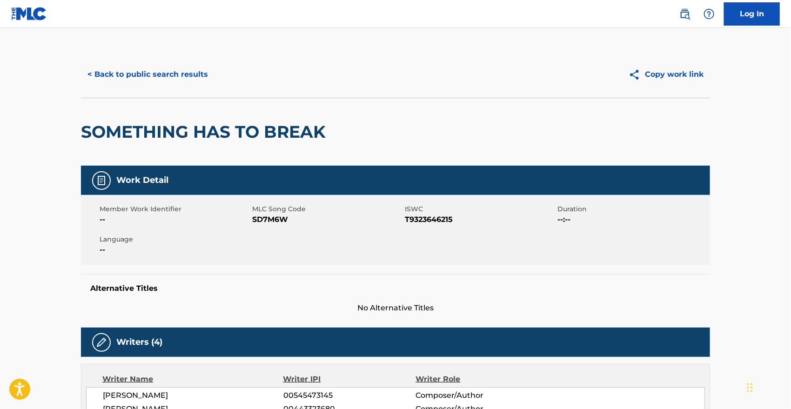
click at [152, 76] on button "< Back to public search results" at bounding box center [147, 74] width 133 height 23
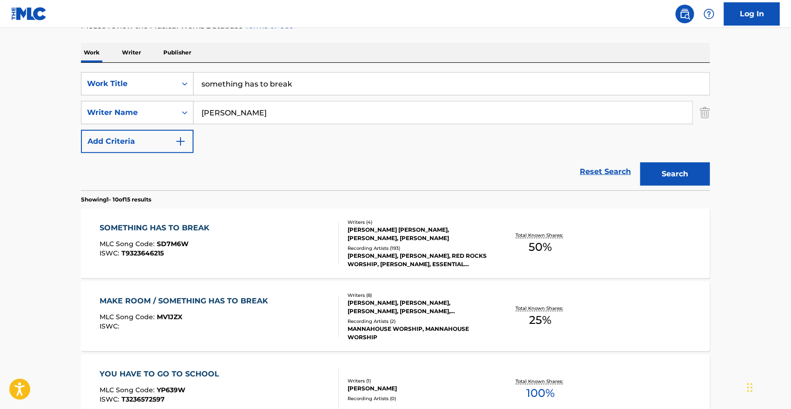
scroll to position [126, 0]
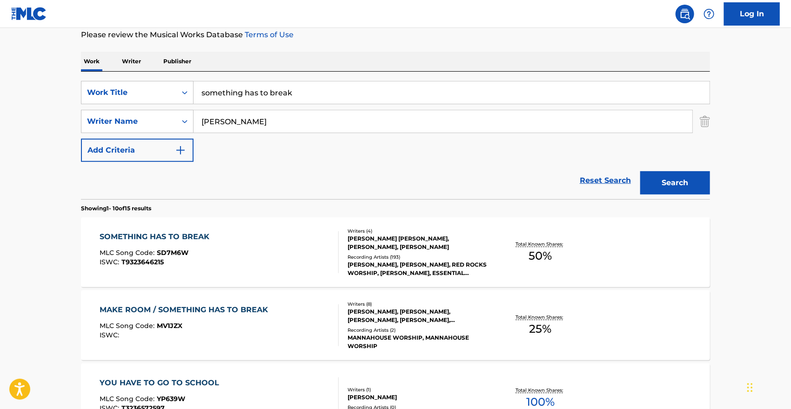
click at [178, 233] on div "SOMETHING HAS TO BREAK" at bounding box center [157, 236] width 114 height 11
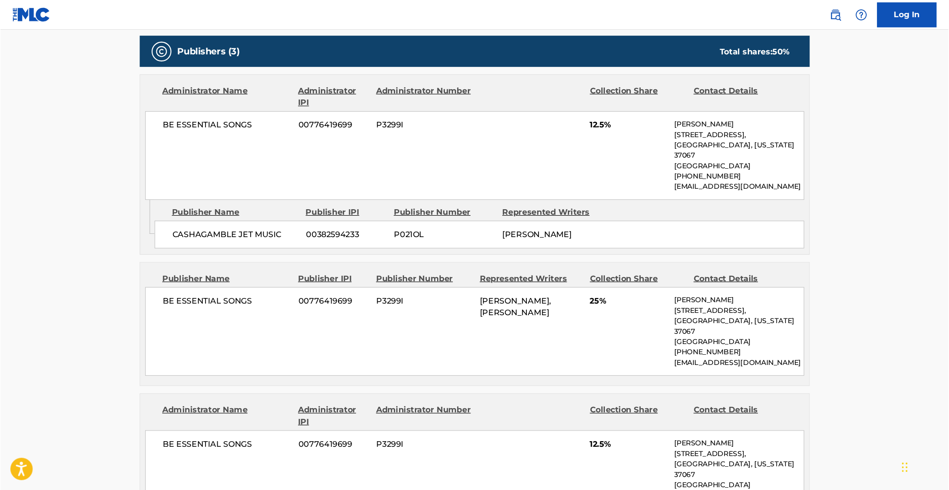
scroll to position [434, 0]
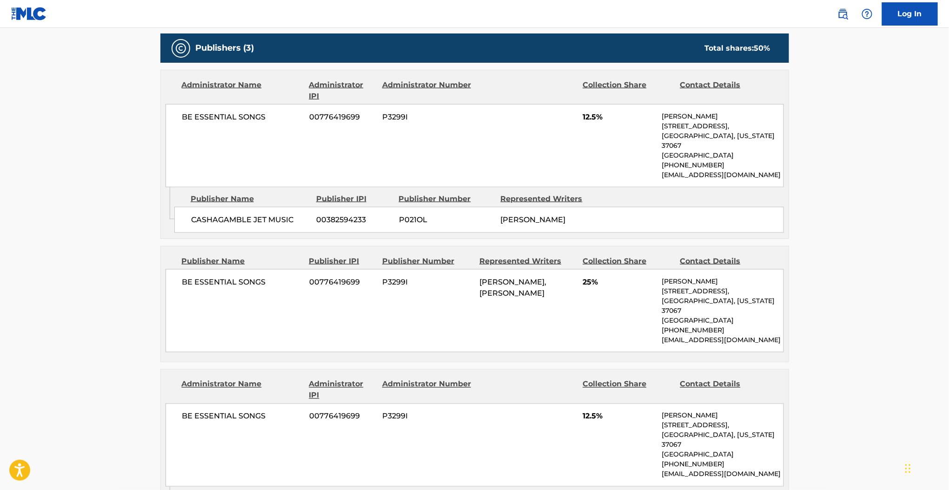
drag, startPoint x: 776, startPoint y: 4, endPoint x: 41, endPoint y: 210, distance: 762.7
click at [41, 210] on main "< Back to public search results Copy work link SOMETHING HAS TO BREAK Work Deta…" at bounding box center [474, 252] width 949 height 1316
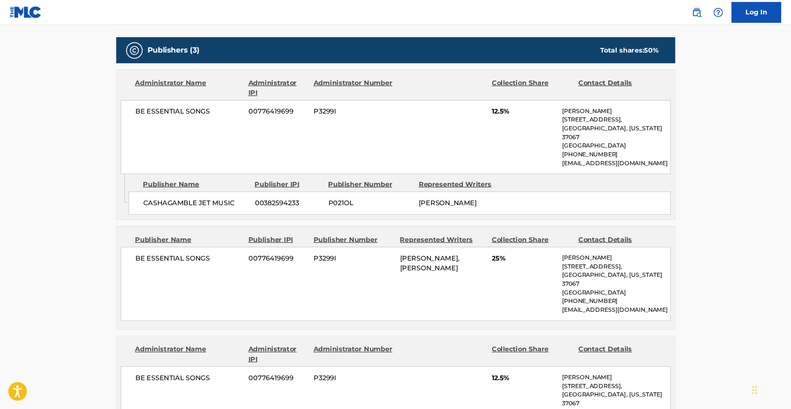
scroll to position [426, 0]
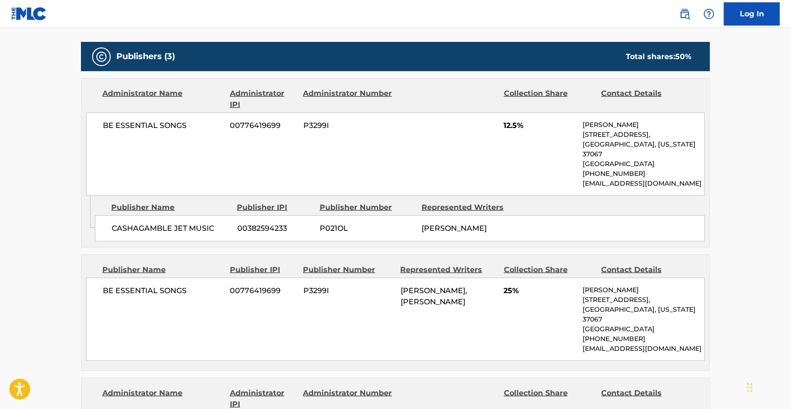
drag, startPoint x: 939, startPoint y: 0, endPoint x: 5, endPoint y: 104, distance: 940.4
click at [5, 104] on main "< Back to public search results Copy work link SOMETHING HAS TO BREAK Work Deta…" at bounding box center [395, 260] width 791 height 1316
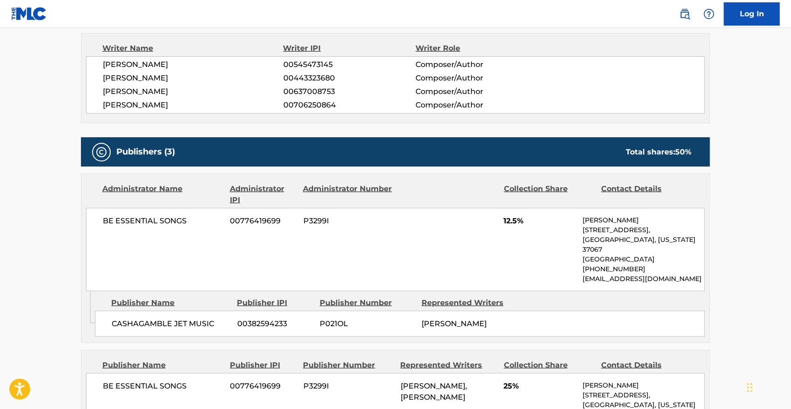
scroll to position [0, 0]
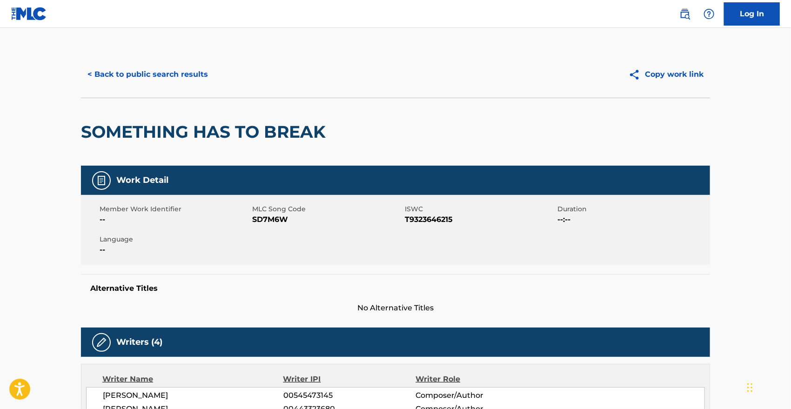
click at [166, 79] on button "< Back to public search results" at bounding box center [147, 74] width 133 height 23
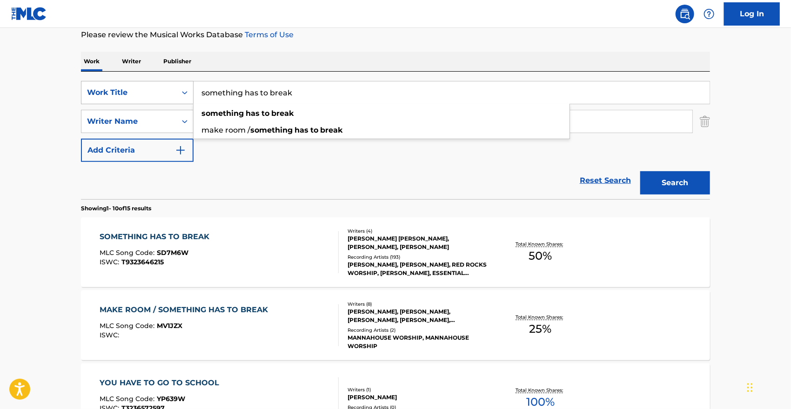
drag, startPoint x: 306, startPoint y: 97, endPoint x: 190, endPoint y: 88, distance: 116.1
click at [190, 88] on div "SearchWithCriteriaf2879d42-fb55-42e3-80cf-9fbd602ddc0c Work Title something has…" at bounding box center [395, 92] width 629 height 23
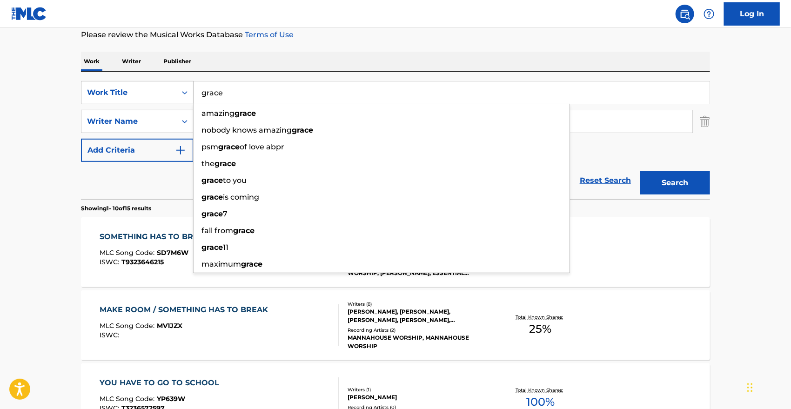
type input "grace"
click at [640, 171] on button "Search" at bounding box center [675, 182] width 70 height 23
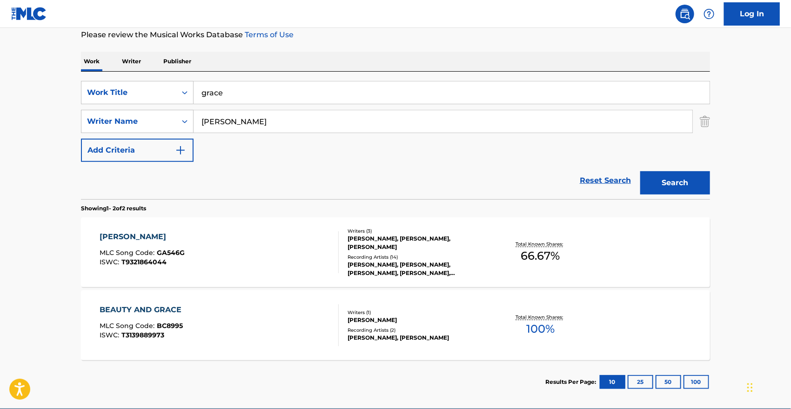
click at [149, 238] on div "[PERSON_NAME]" at bounding box center [142, 236] width 85 height 11
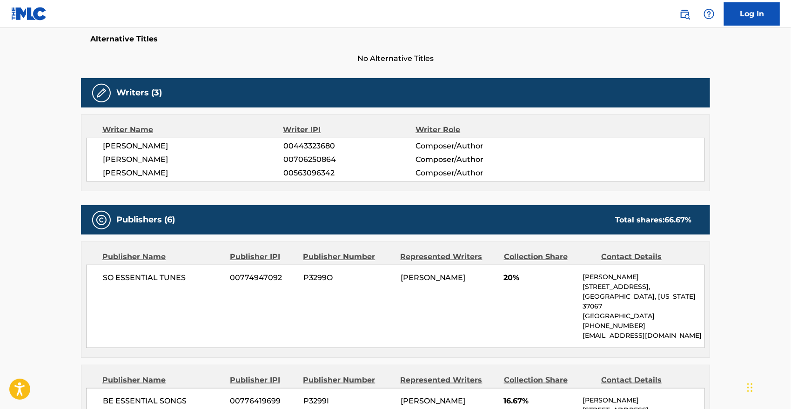
scroll to position [250, 0]
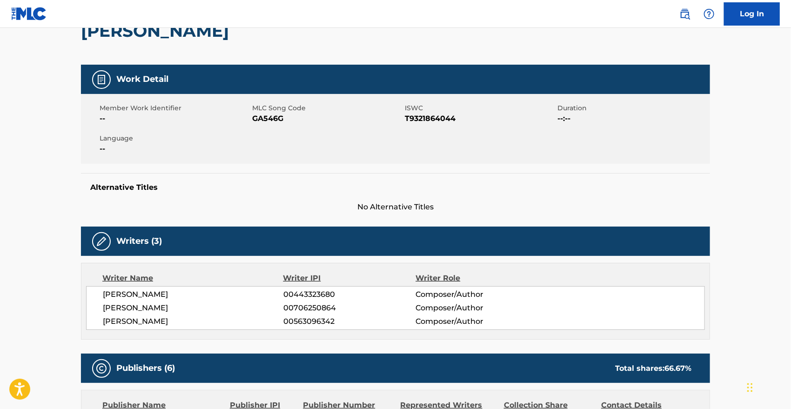
scroll to position [0, 0]
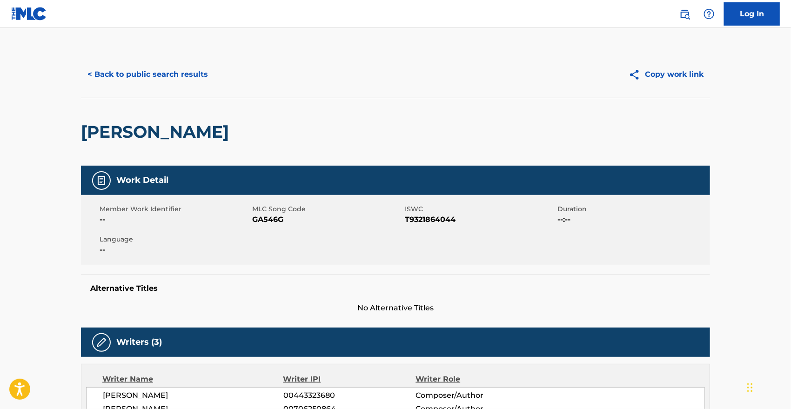
click at [170, 73] on button "< Back to public search results" at bounding box center [147, 74] width 133 height 23
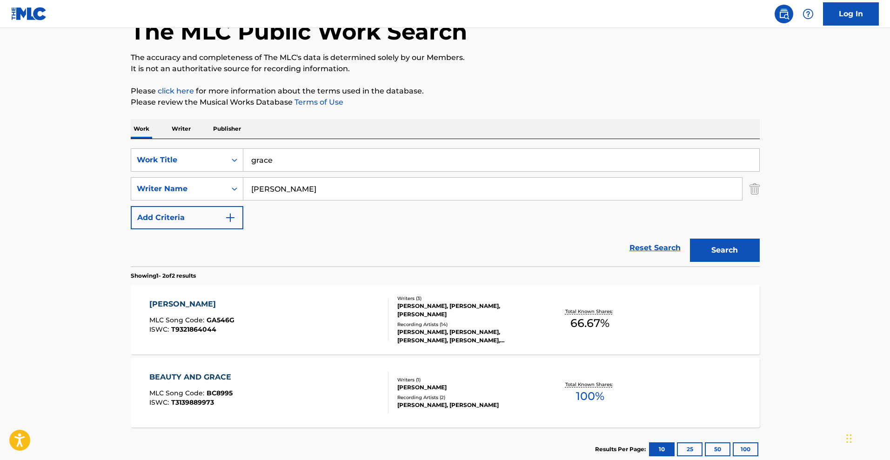
scroll to position [59, 0]
